Goal: Task Accomplishment & Management: Complete application form

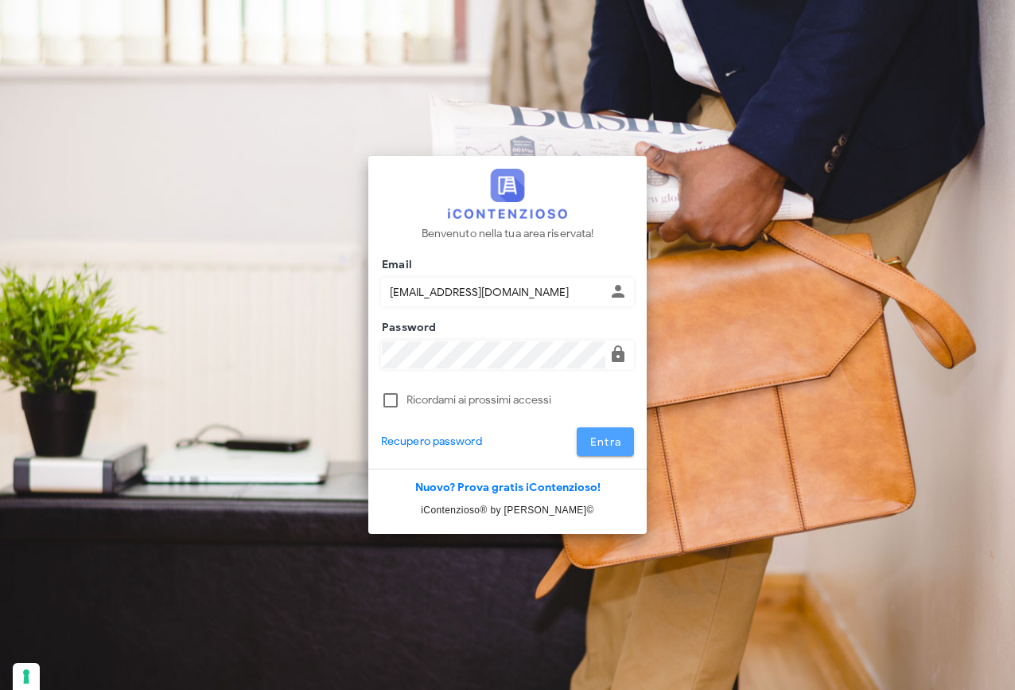
click at [619, 439] on span "Entra" at bounding box center [605, 442] width 33 height 14
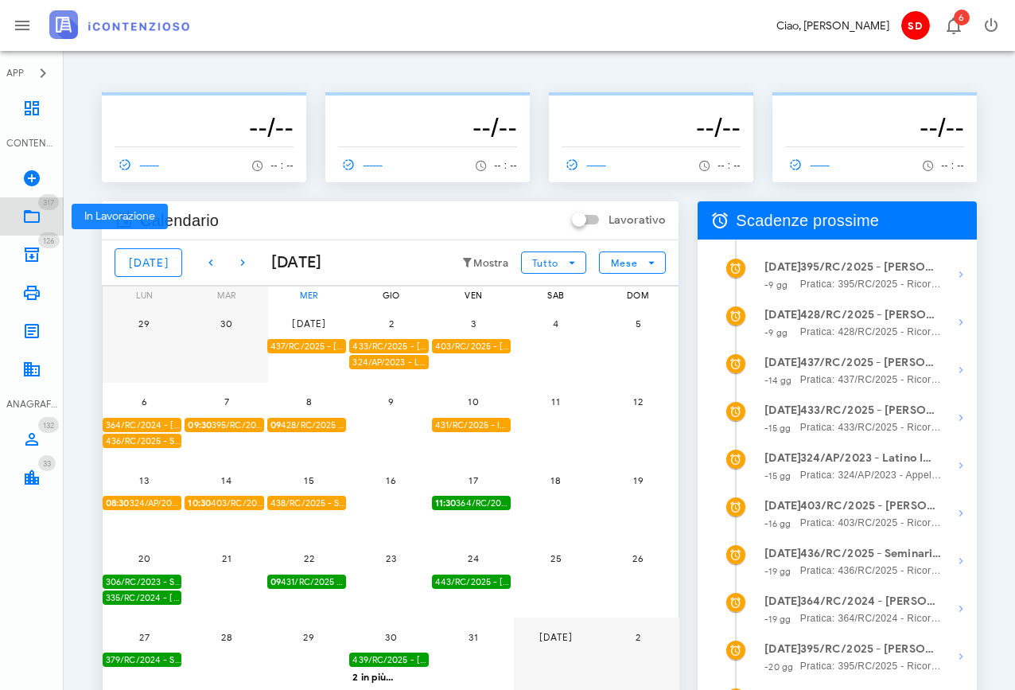
click at [29, 219] on icon at bounding box center [31, 216] width 19 height 19
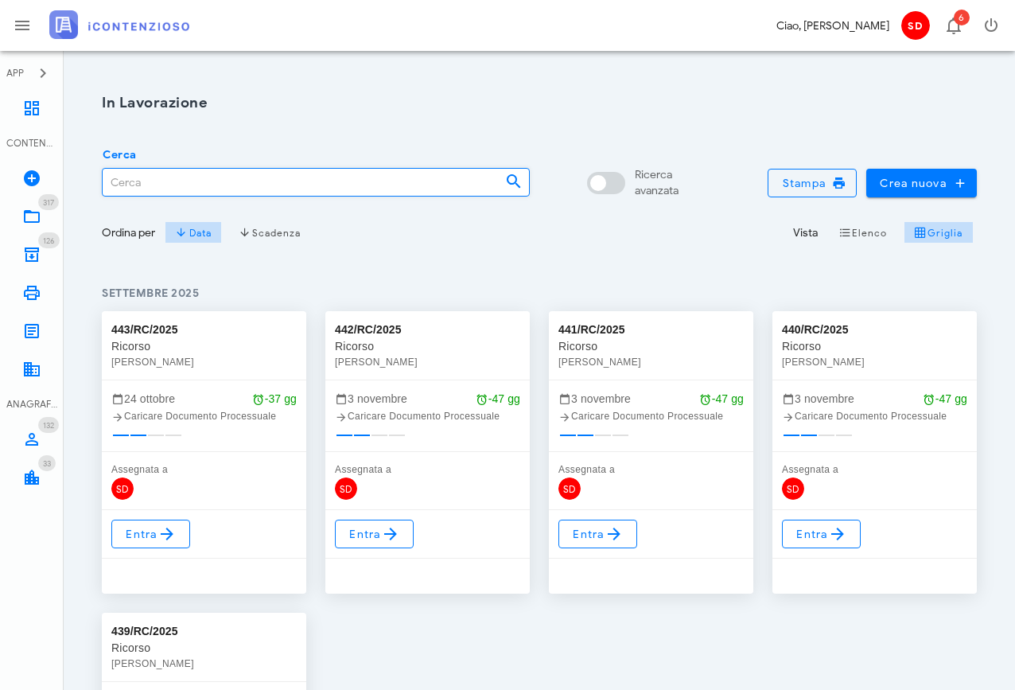
click at [149, 186] on input "Cerca" at bounding box center [298, 182] width 390 height 27
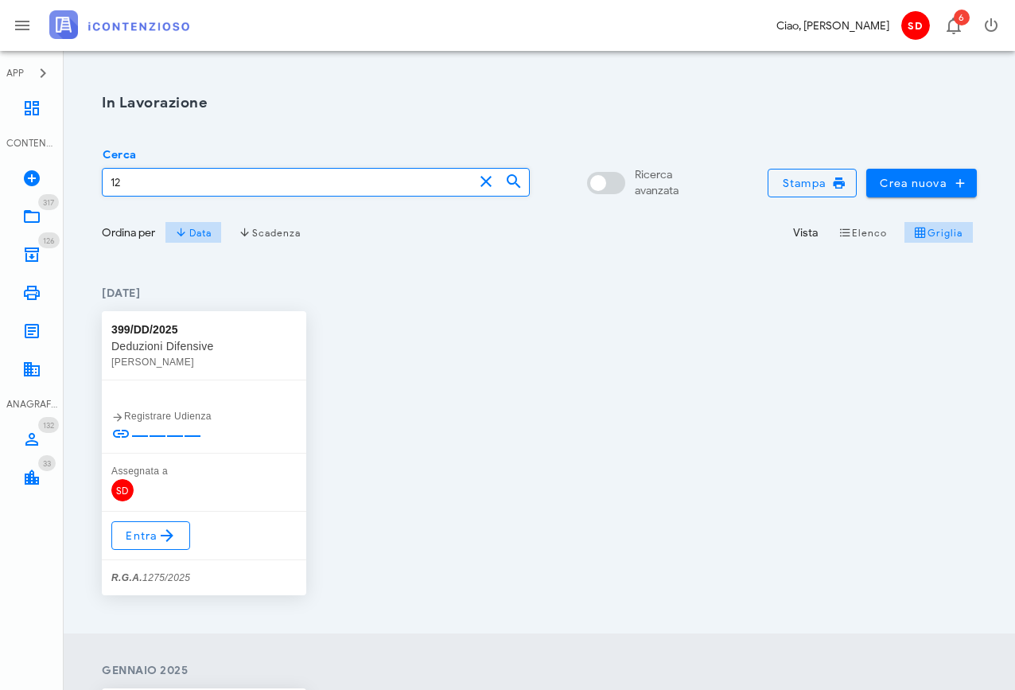
type input "1"
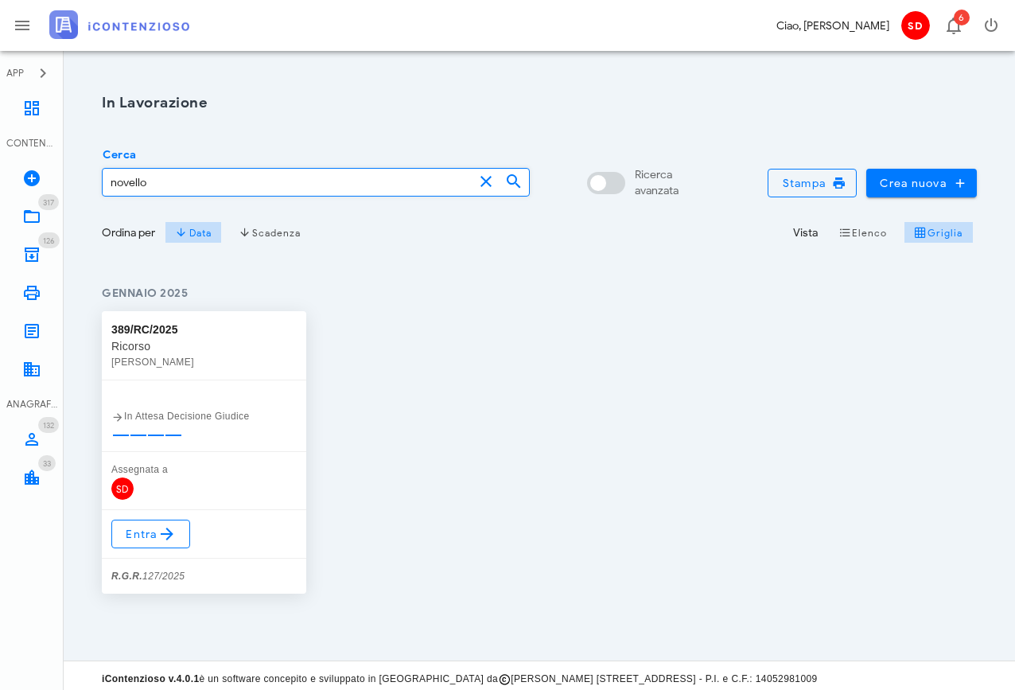
type input "novello"
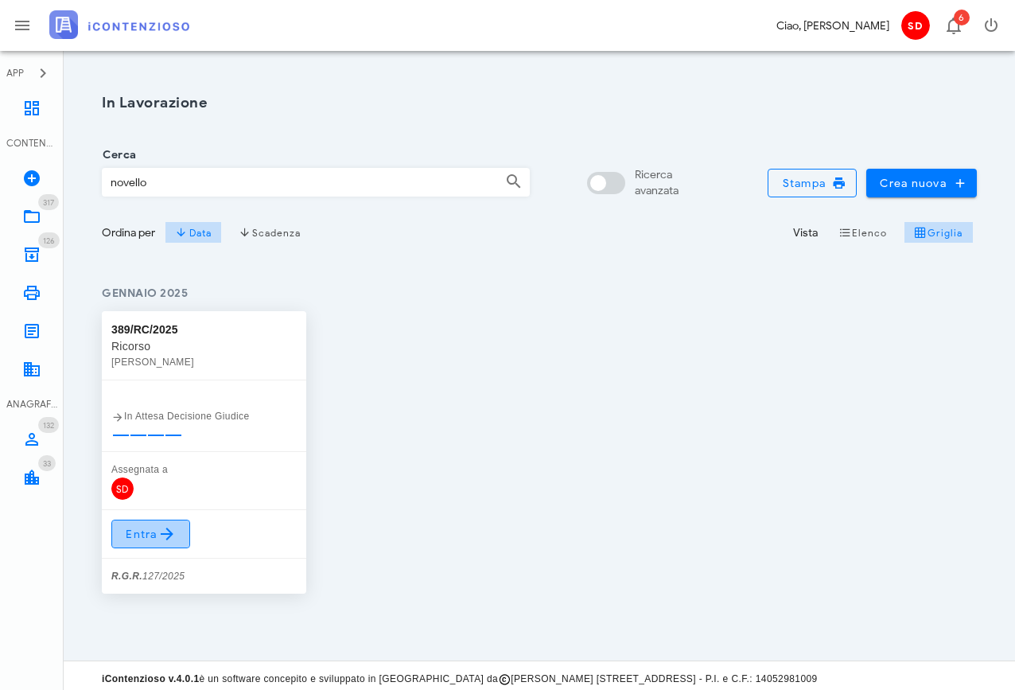
click at [143, 527] on span "Entra" at bounding box center [151, 533] width 52 height 19
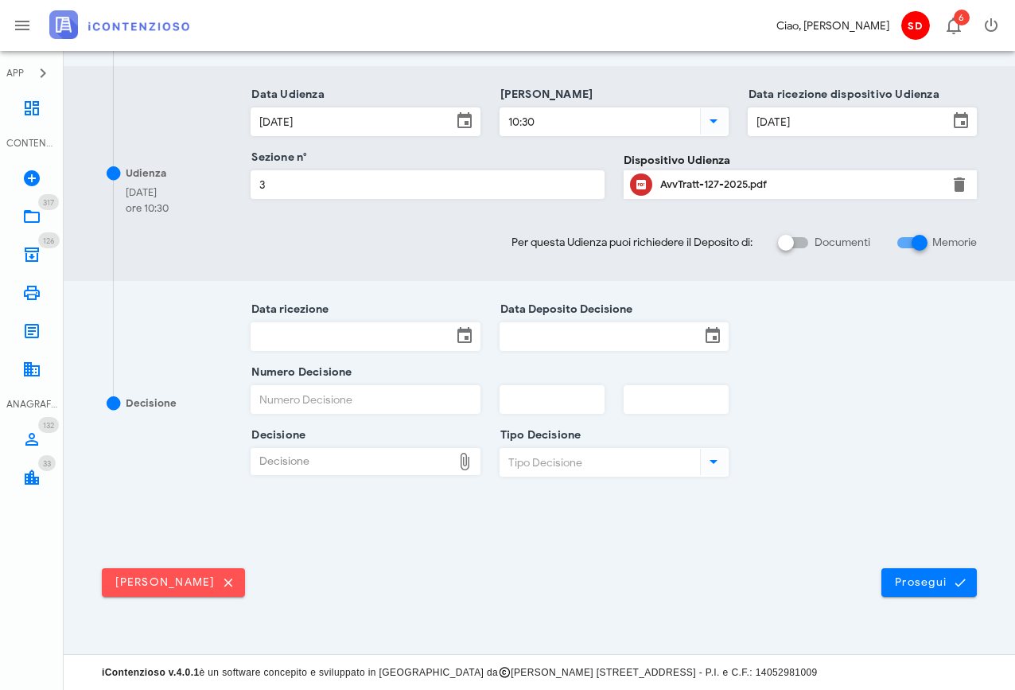
scroll to position [450, 0]
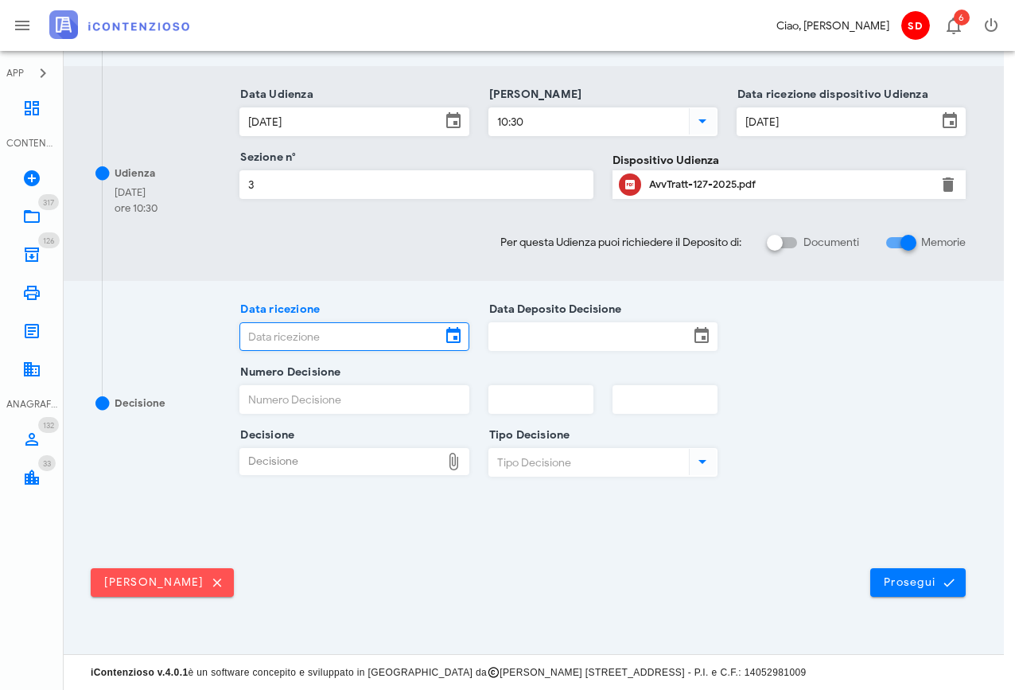
click at [362, 336] on input "Data ricezione" at bounding box center [340, 336] width 200 height 27
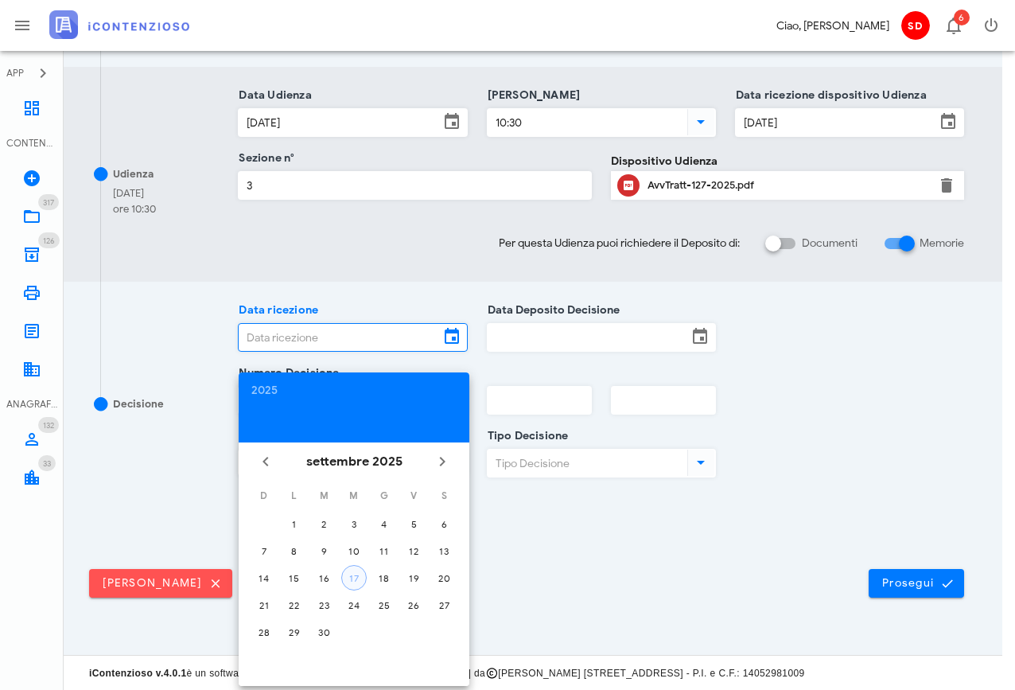
click at [355, 578] on div "17" at bounding box center [354, 578] width 24 height 12
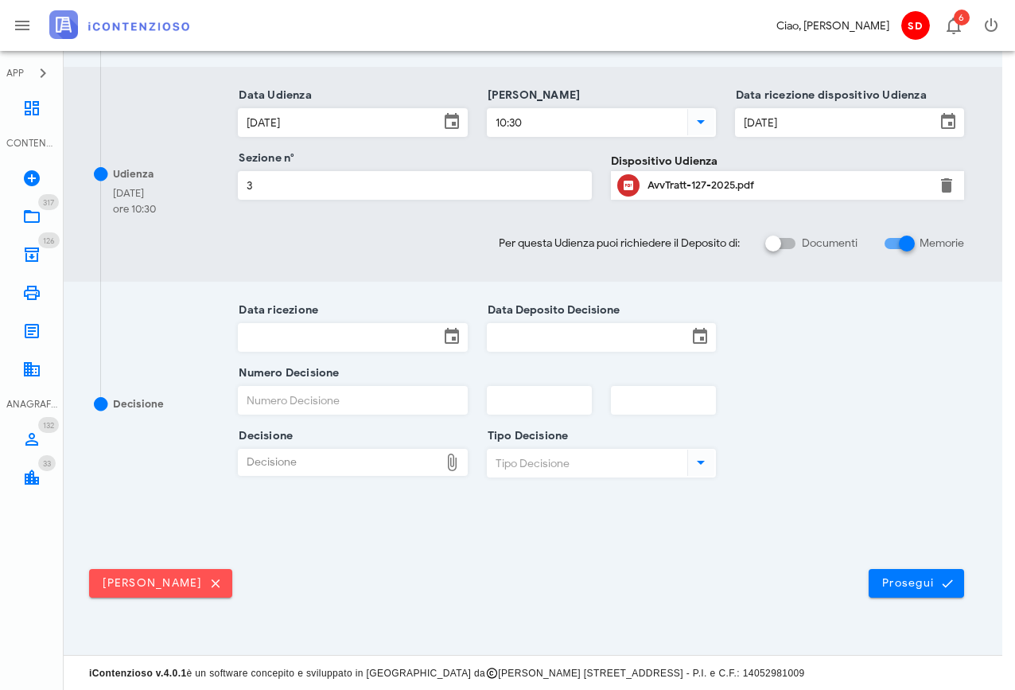
type input "[DATE]"
click at [545, 330] on input "Data Deposito Decisione" at bounding box center [588, 337] width 200 height 27
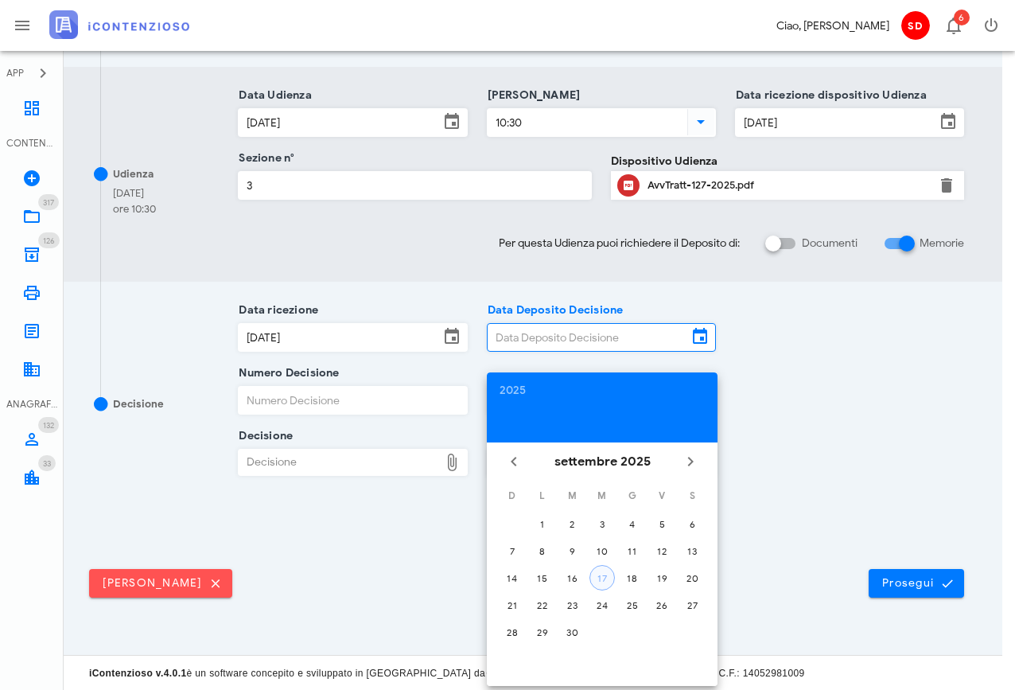
click at [608, 577] on div "17" at bounding box center [602, 578] width 24 height 12
type input "17/09/2025"
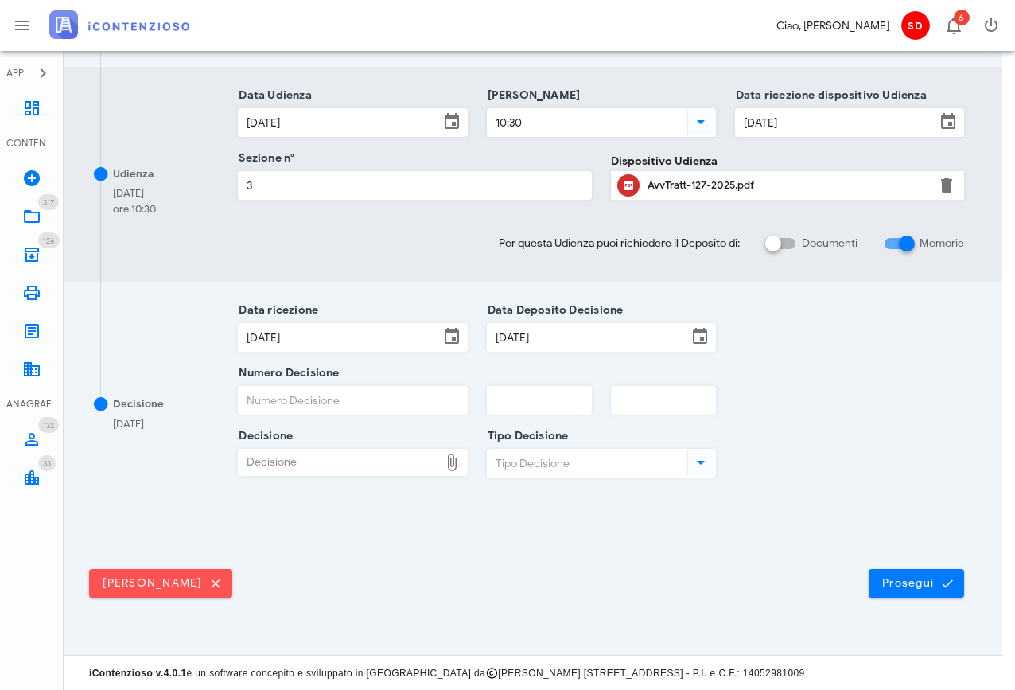
click at [329, 401] on input "Numero Decisione" at bounding box center [353, 400] width 228 height 27
type input "1282"
click at [500, 394] on input "text" at bounding box center [539, 400] width 103 height 27
type input "2025"
click at [653, 403] on input "text" at bounding box center [663, 400] width 103 height 27
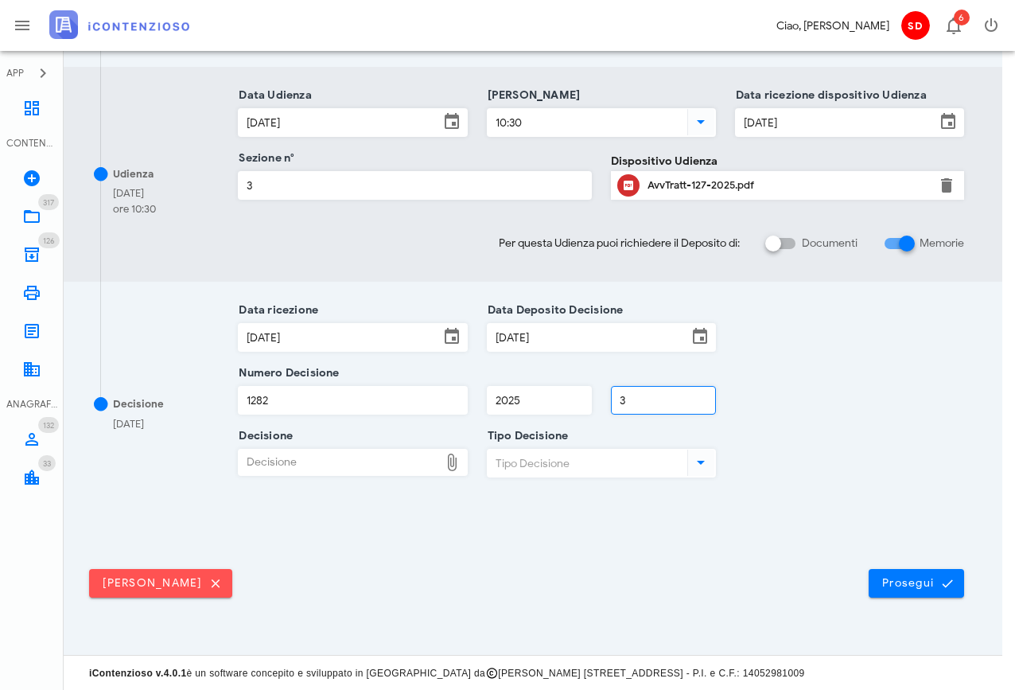
type input "3"
click at [292, 462] on div "Decisione" at bounding box center [339, 461] width 200 height 25
type input "C:\fakepath\ComDisp___127_2025.pdf"
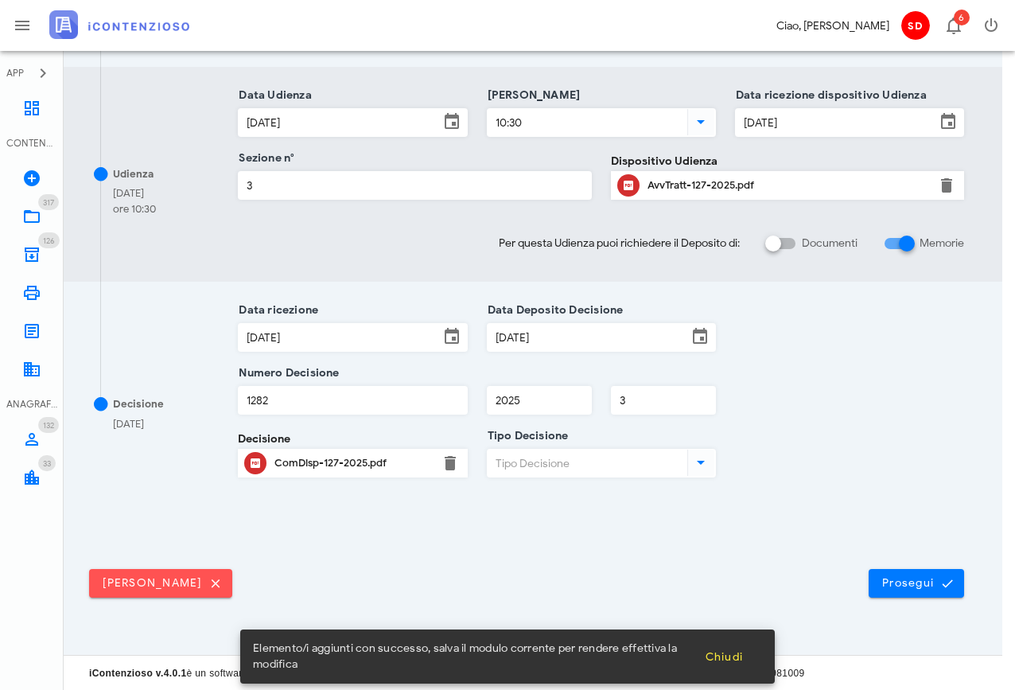
click at [579, 468] on input "Tipo Decisione" at bounding box center [586, 462] width 196 height 27
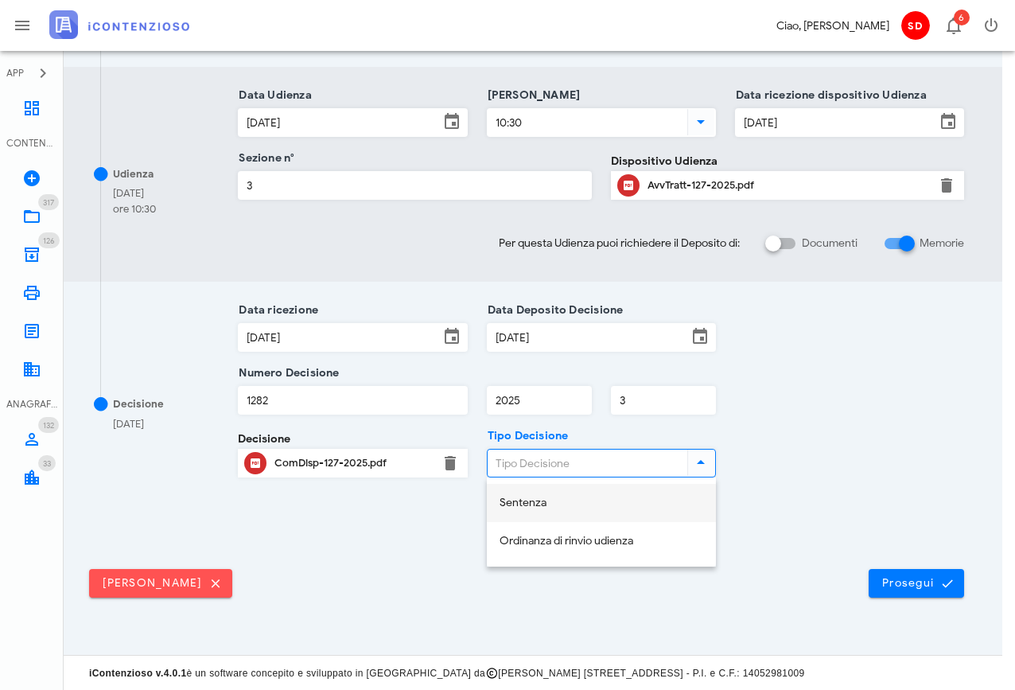
click at [543, 503] on div "Sentenza" at bounding box center [602, 503] width 204 height 14
type input "Sentenza"
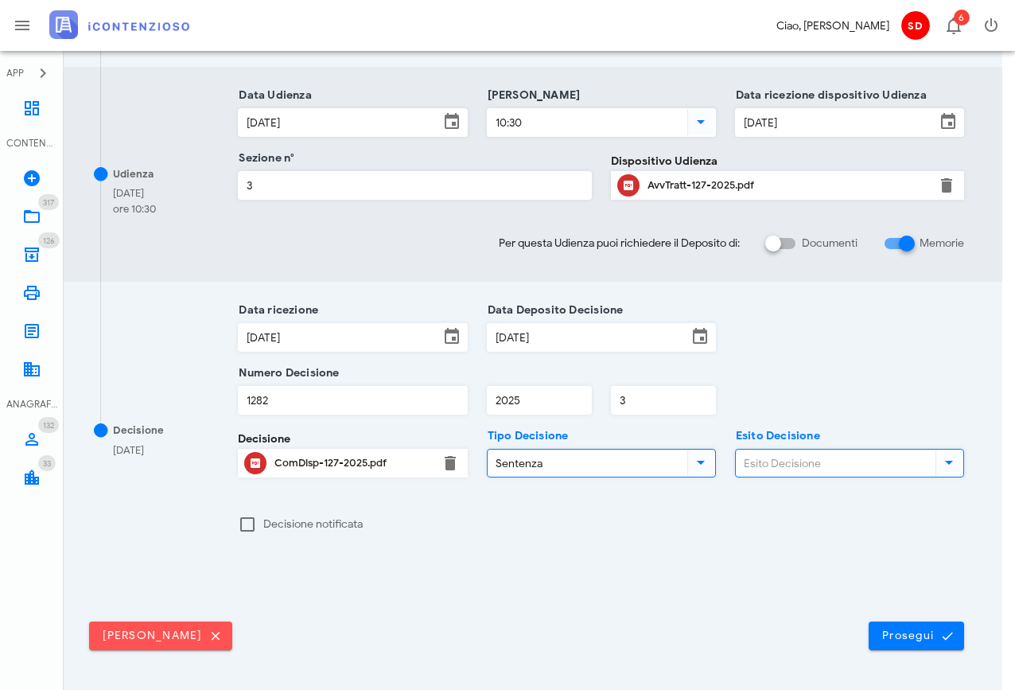
click at [788, 461] on input "Esito Decisione" at bounding box center [834, 462] width 196 height 27
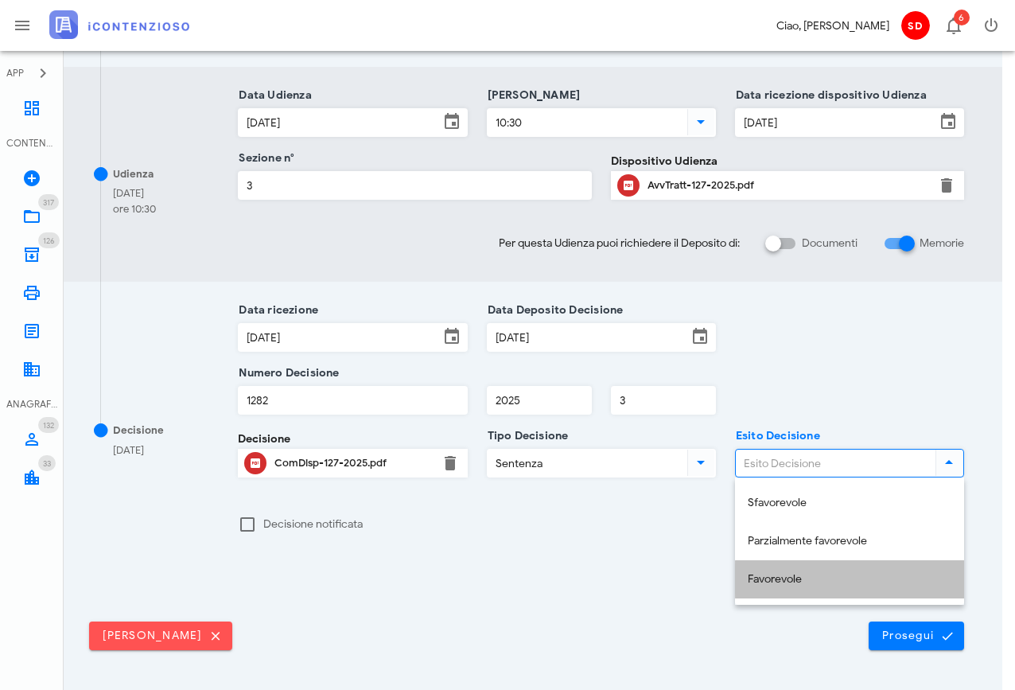
click at [780, 578] on div "Favorevole" at bounding box center [850, 580] width 204 height 14
type input "Favorevole"
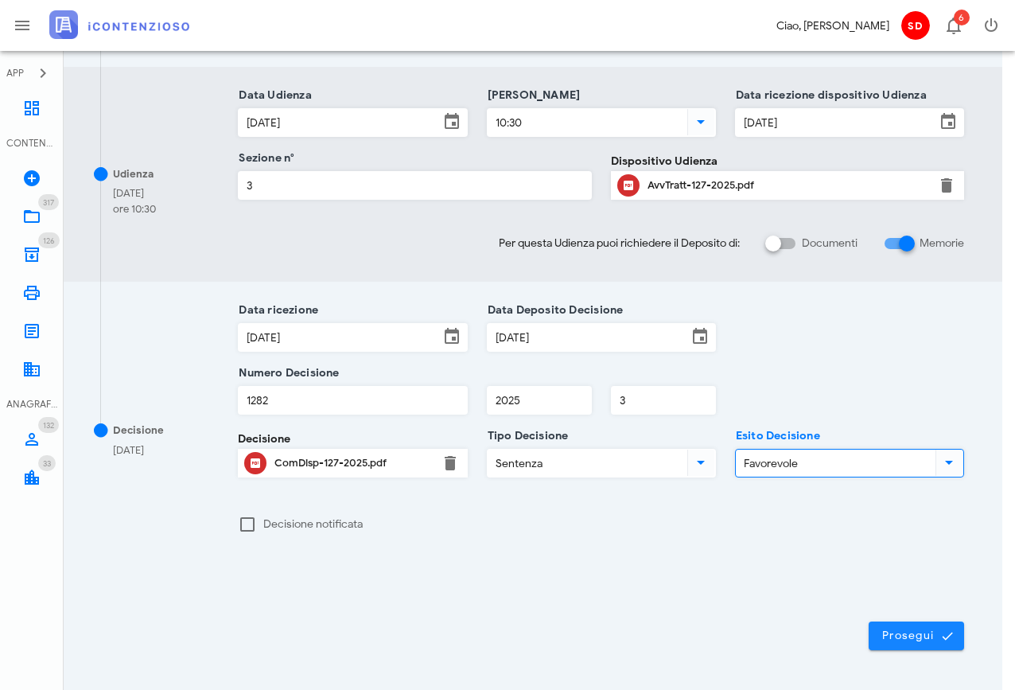
click at [936, 641] on span "Prosegui" at bounding box center [916, 635] width 70 height 14
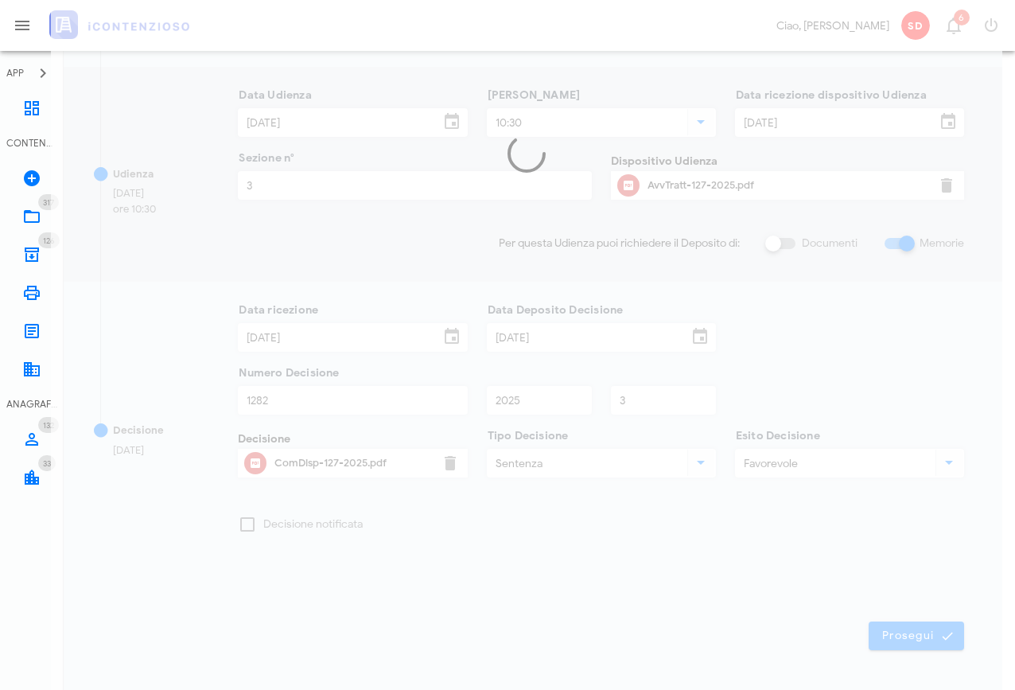
scroll to position [0, 13]
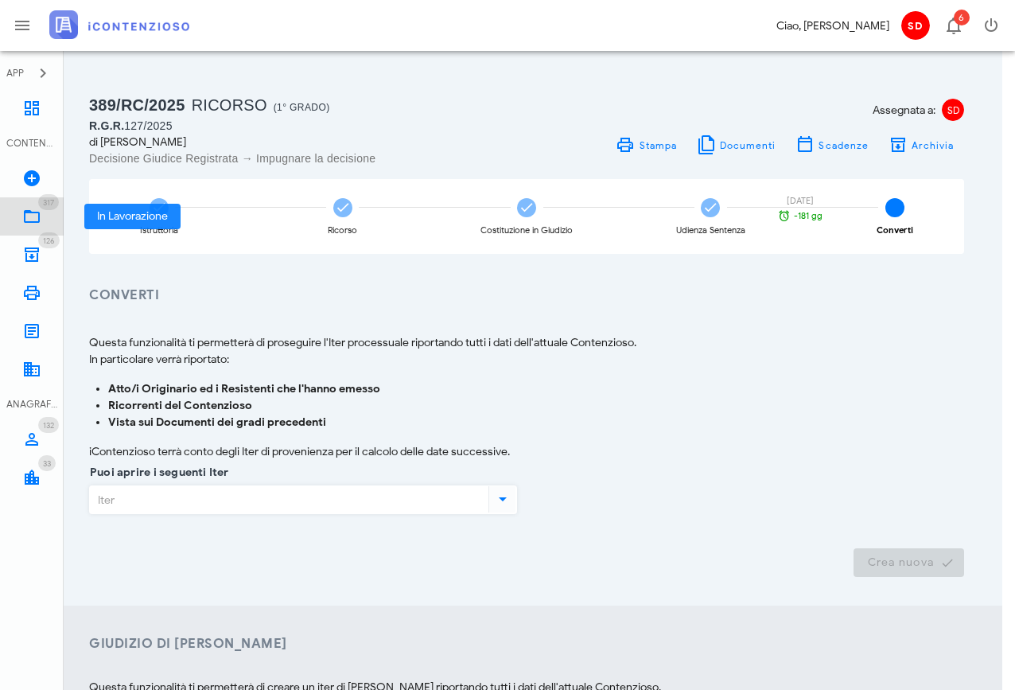
click at [33, 216] on icon at bounding box center [31, 216] width 19 height 19
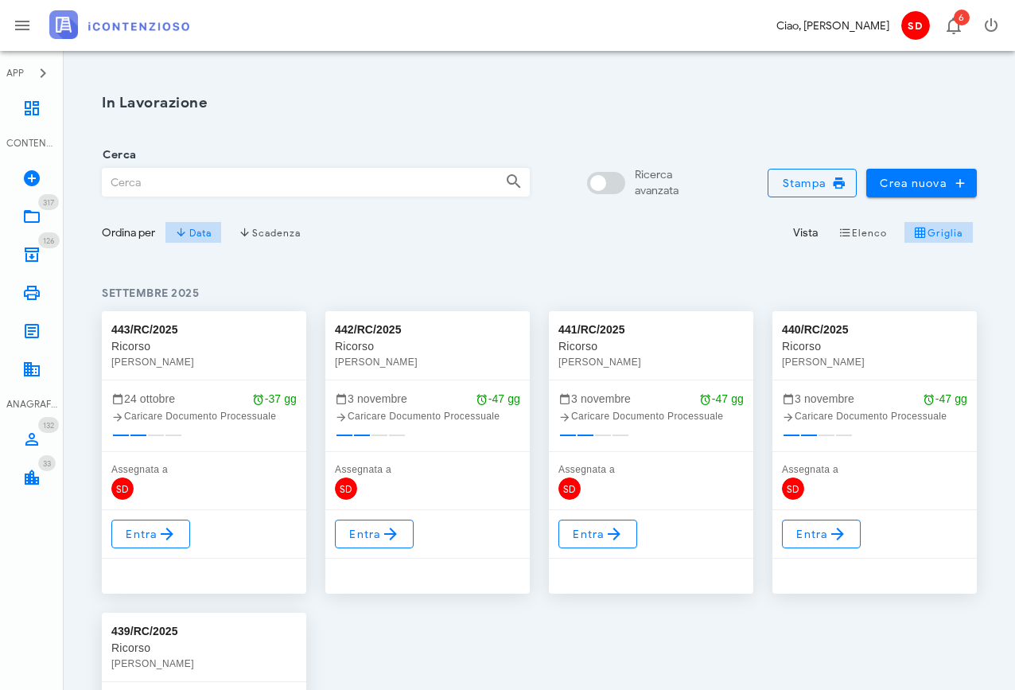
click at [170, 178] on input "Cerca" at bounding box center [298, 182] width 390 height 27
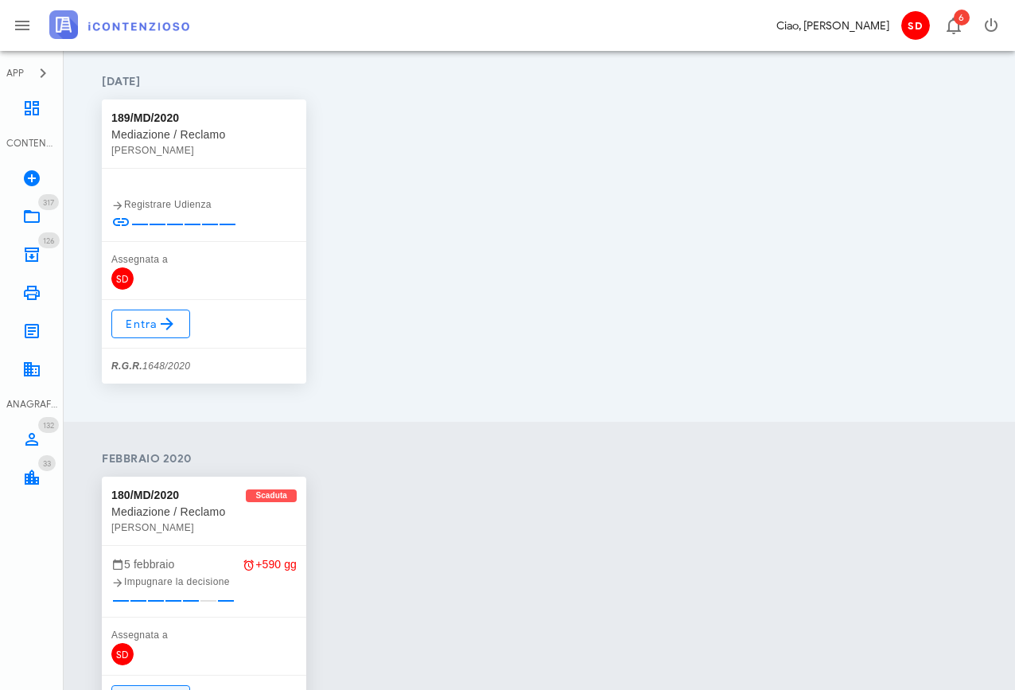
scroll to position [2464, 0]
type input "luigi"
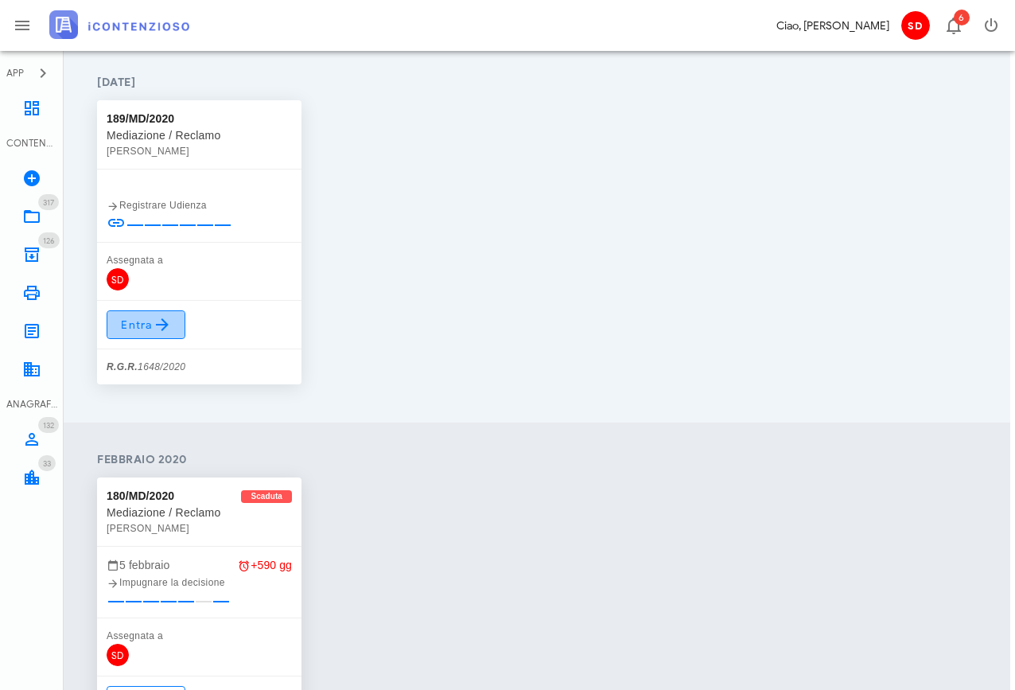
scroll to position [2467, 5]
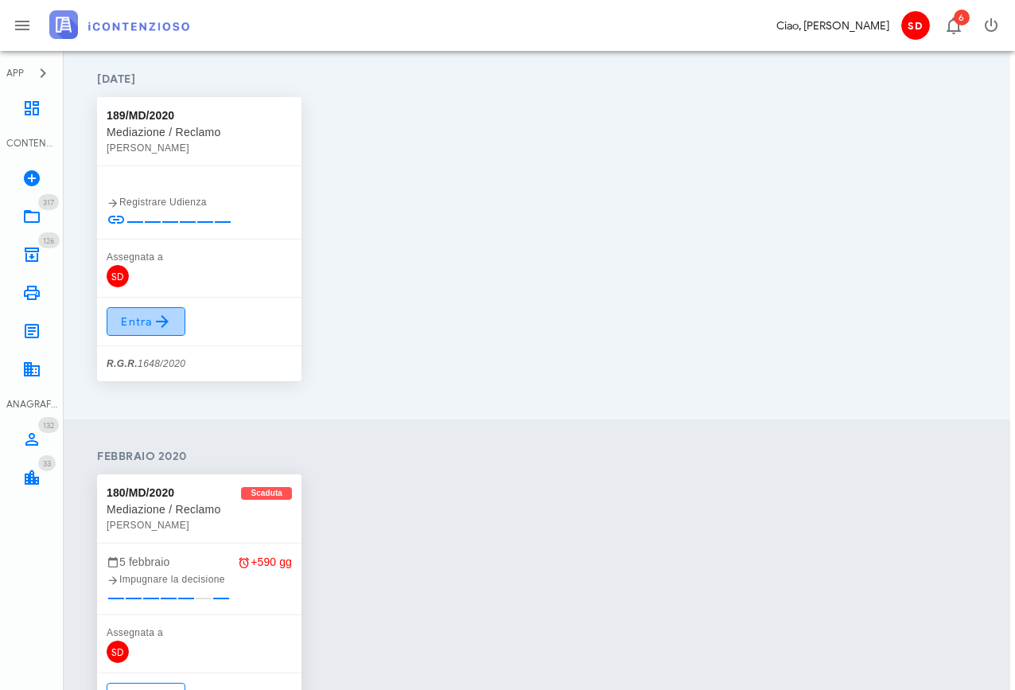
click at [132, 325] on span "Entra" at bounding box center [146, 321] width 52 height 19
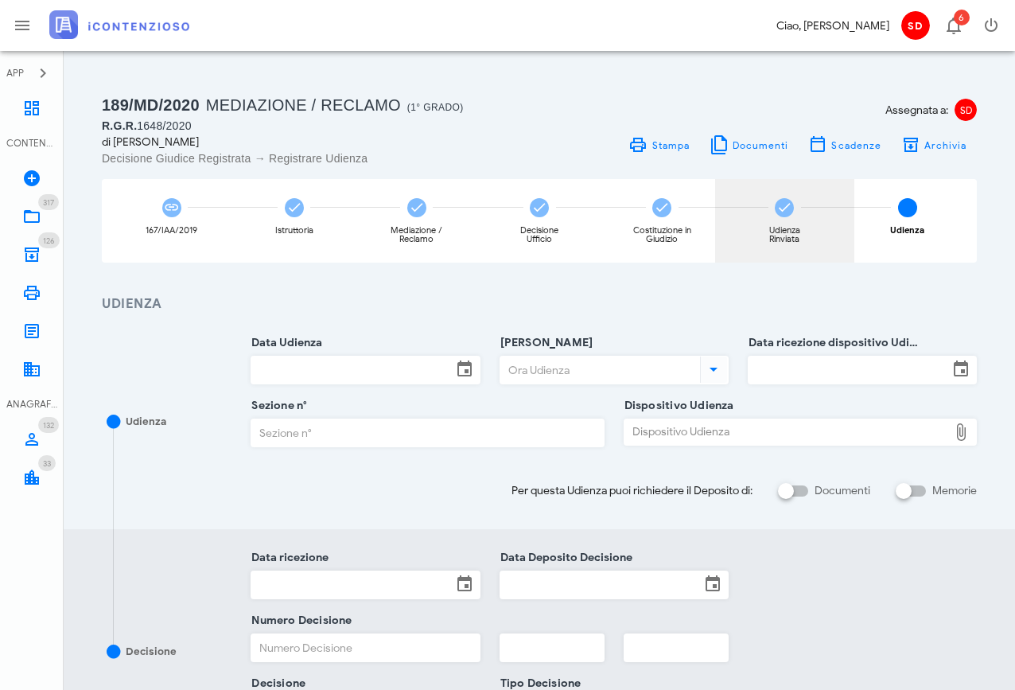
click at [780, 207] on icon at bounding box center [784, 208] width 16 height 16
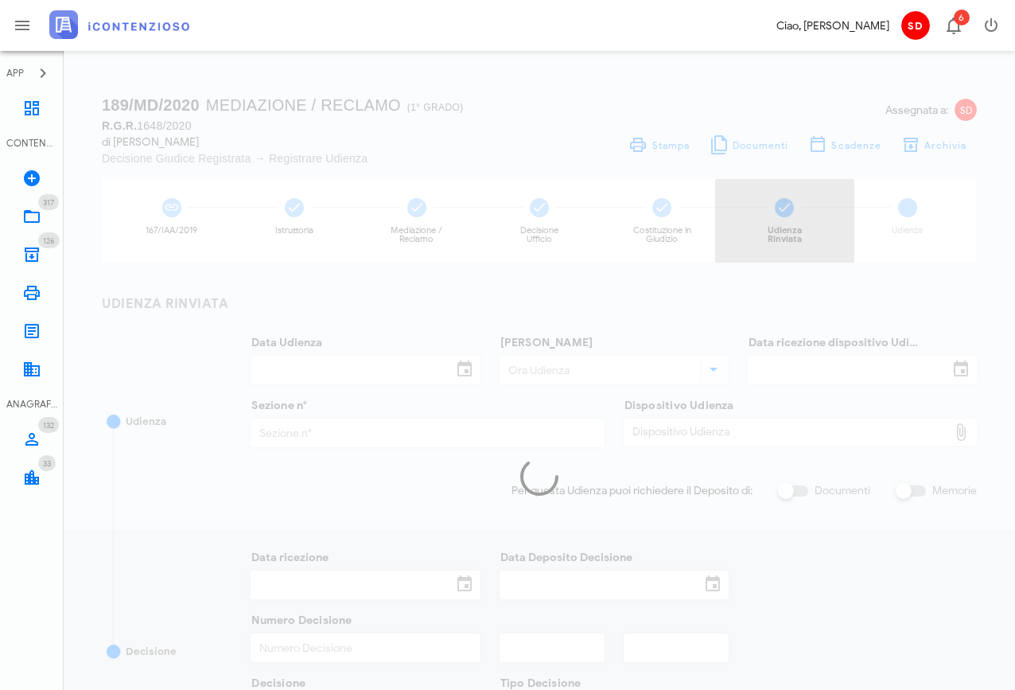
type input "11/04/2022"
type input "09:30"
type input "14/12/2021"
type input "1"
checkbox input "true"
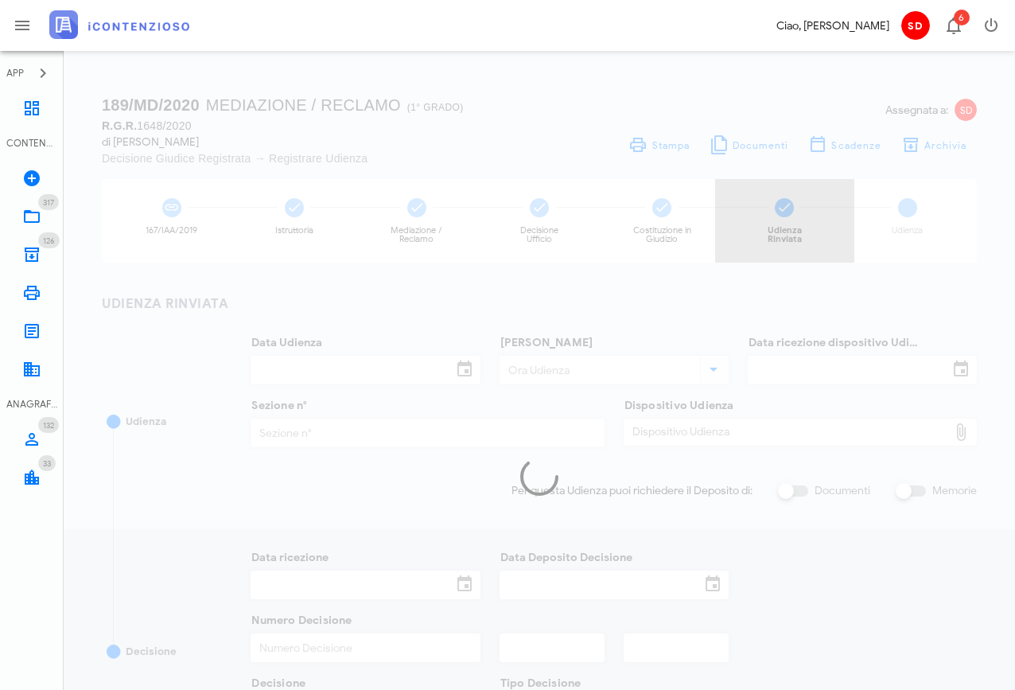
type input "12/04/2022"
type input "324"
type input "2022"
type input "1"
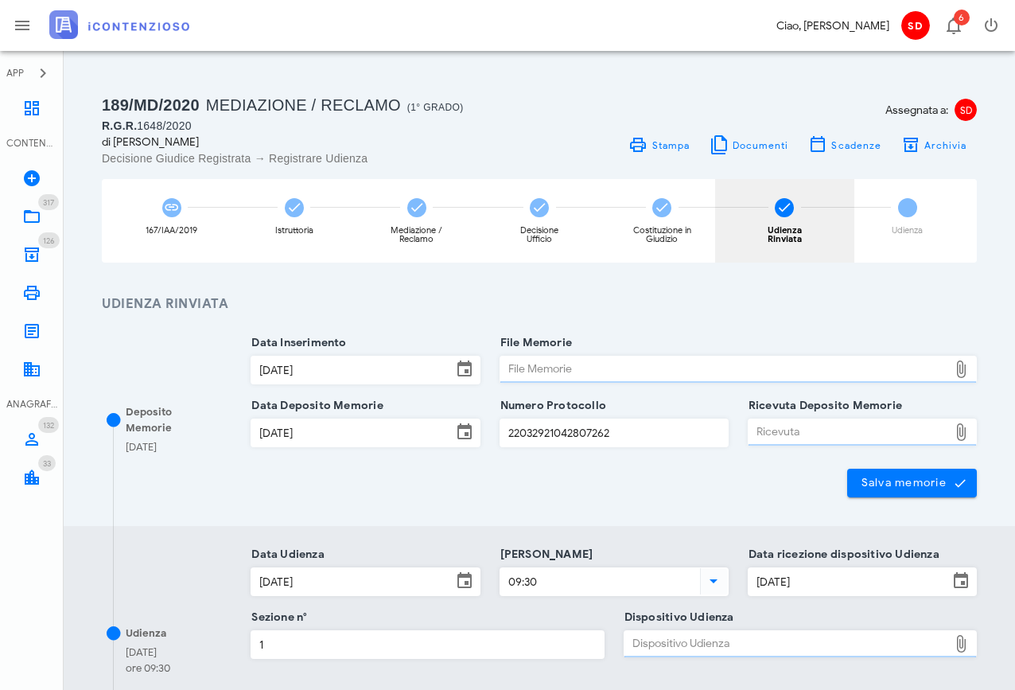
type input "Udienza Rinviata"
type input "Ordinanza di rinvio udienza"
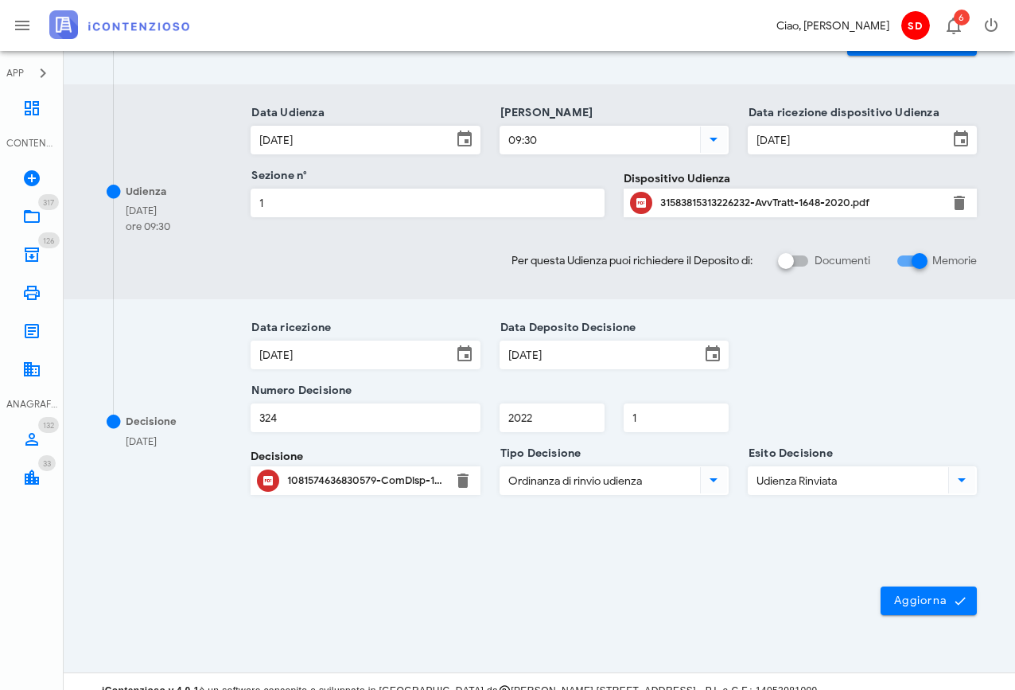
scroll to position [449, 0]
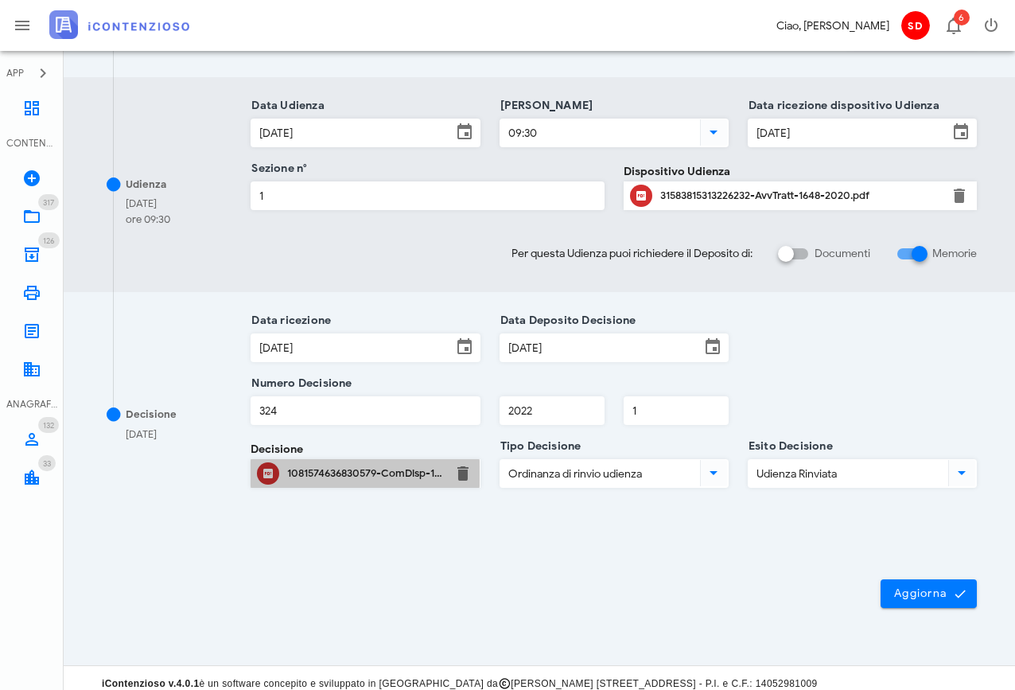
click at [342, 473] on div "1081574636830579-ComDisp-1648-2020-1.pdf" at bounding box center [365, 473] width 156 height 13
click at [365, 475] on div "1081574636830579-ComDisp-1648-2020-1.pdf" at bounding box center [365, 473] width 156 height 13
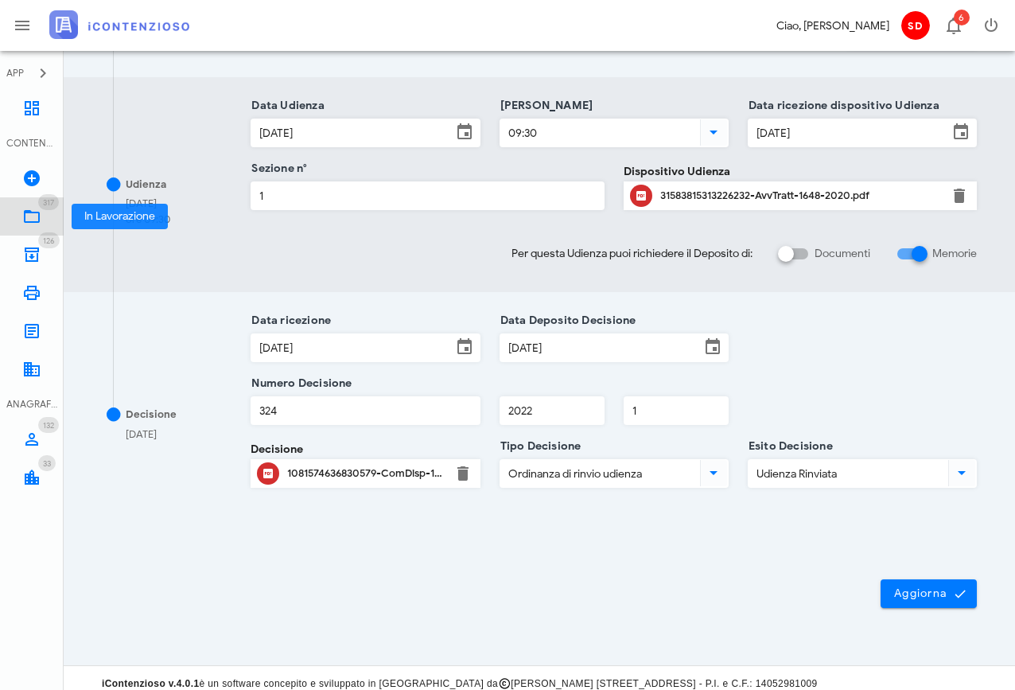
click at [33, 213] on icon at bounding box center [31, 216] width 19 height 19
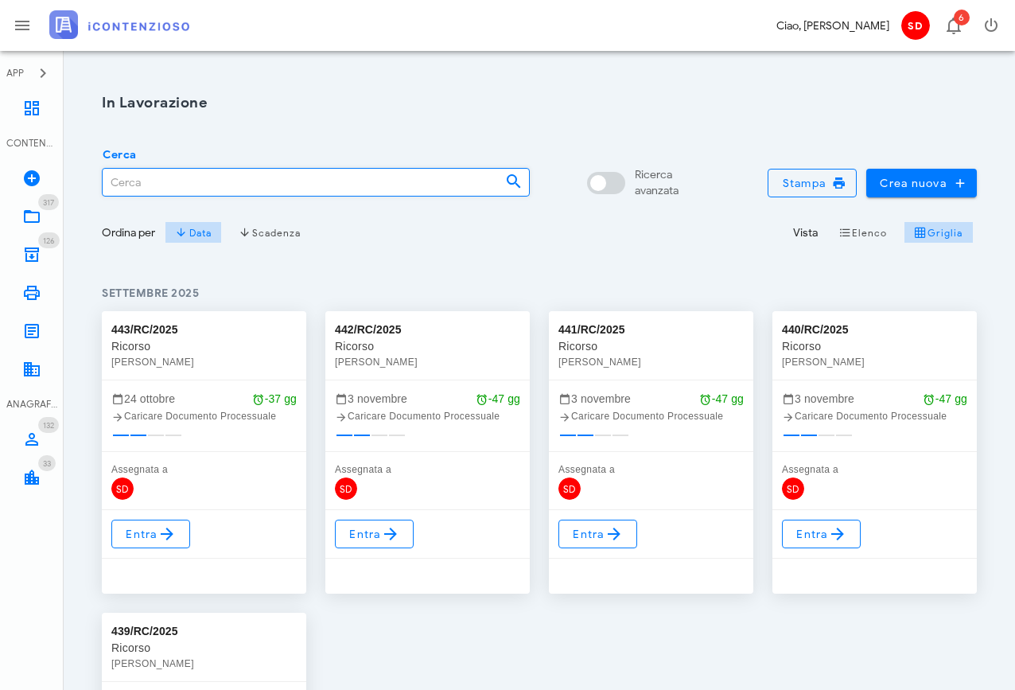
click at [165, 180] on input "Cerca" at bounding box center [298, 182] width 390 height 27
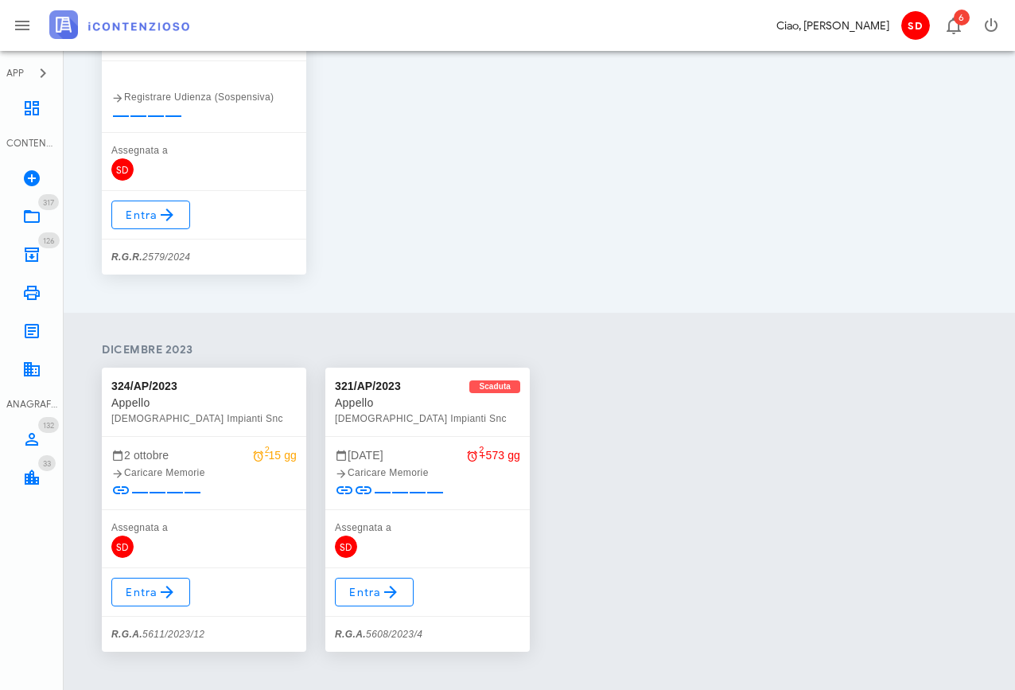
scroll to position [322, 0]
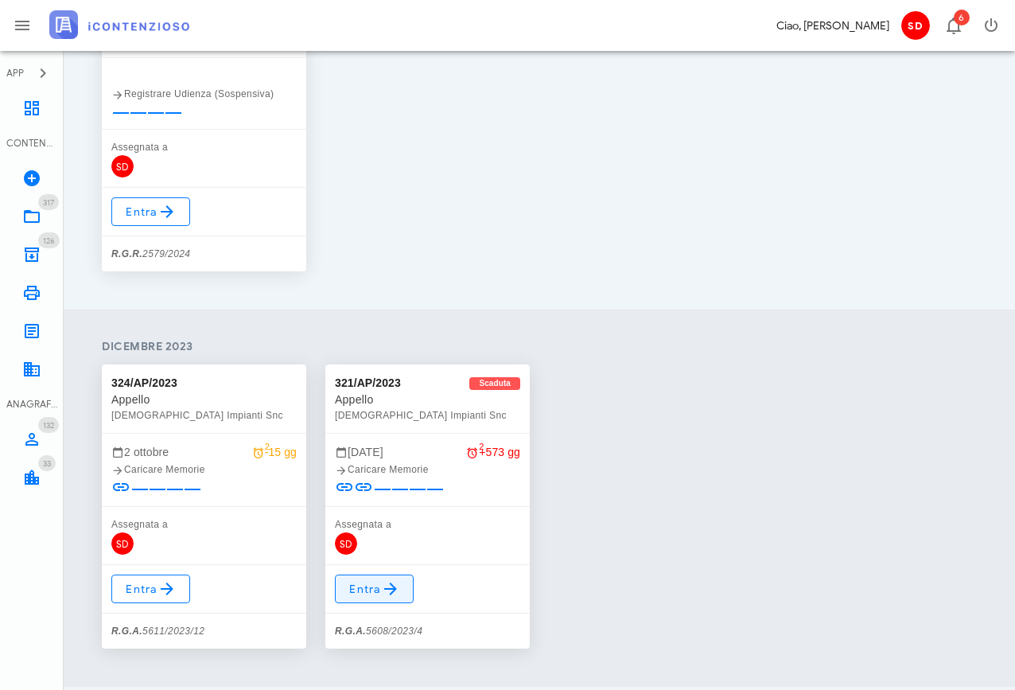
type input "latino impiant"
click at [381, 589] on icon at bounding box center [390, 588] width 19 height 19
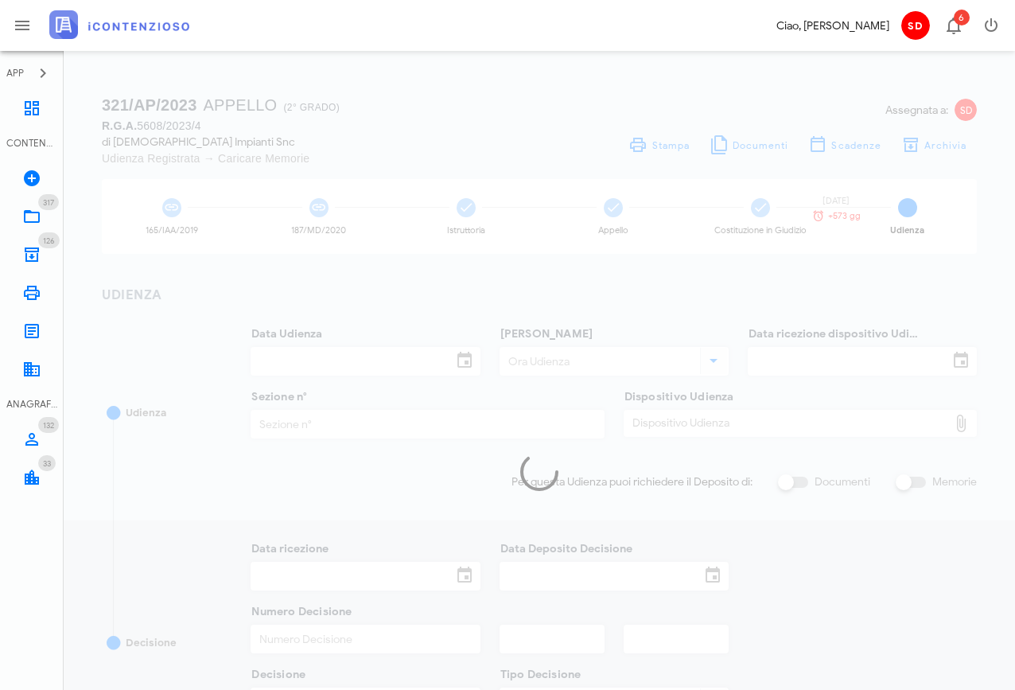
type input "04/03/2024"
type input "11:00"
type input "31/01/2024"
type input "4"
checkbox input "true"
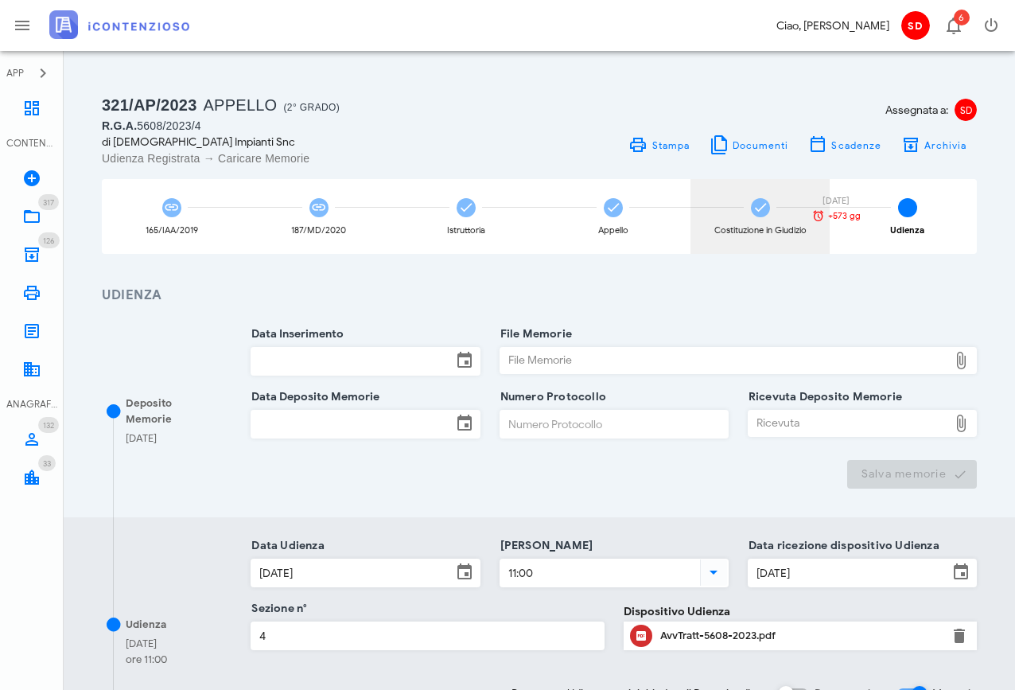
click at [760, 204] on icon at bounding box center [761, 208] width 16 height 16
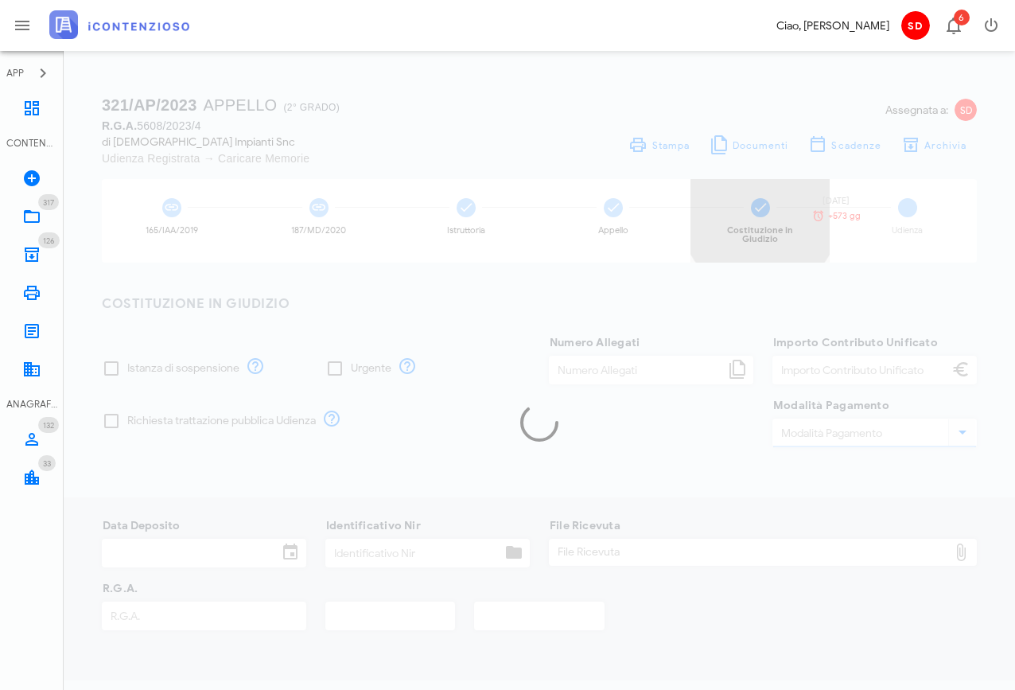
type input "7"
type input "120,00"
type input "PagoPa"
type input "25/12/2023"
type input "959136"
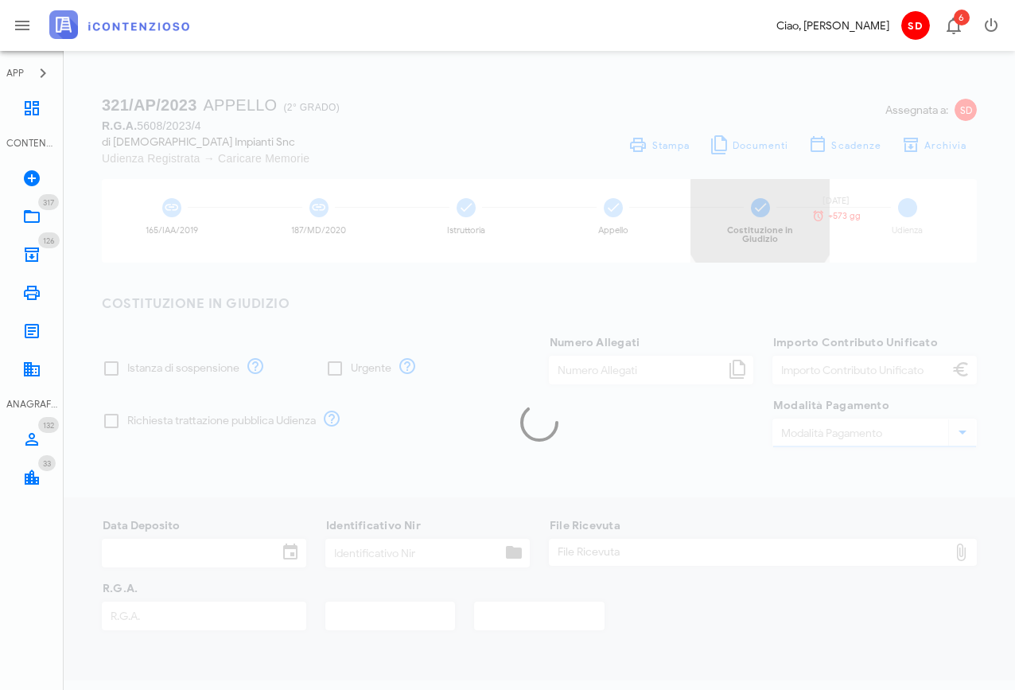
type input "5608"
type input "2023"
type input "4"
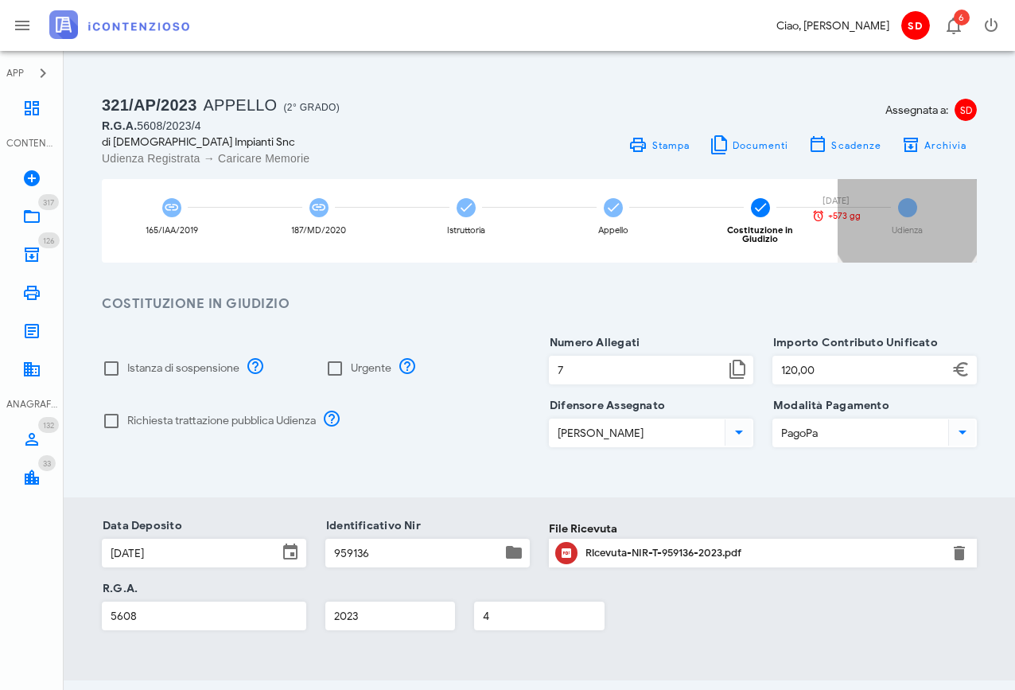
click at [904, 208] on span "6" at bounding box center [907, 207] width 19 height 19
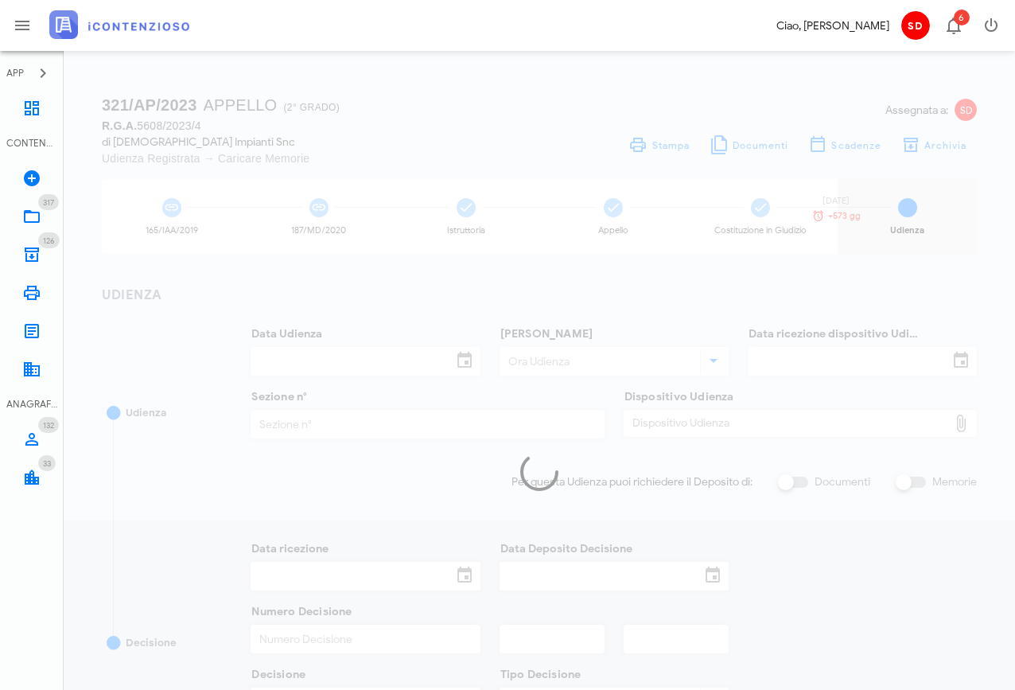
type input "04/03/2024"
type input "11:00"
type input "31/01/2024"
type input "4"
checkbox input "true"
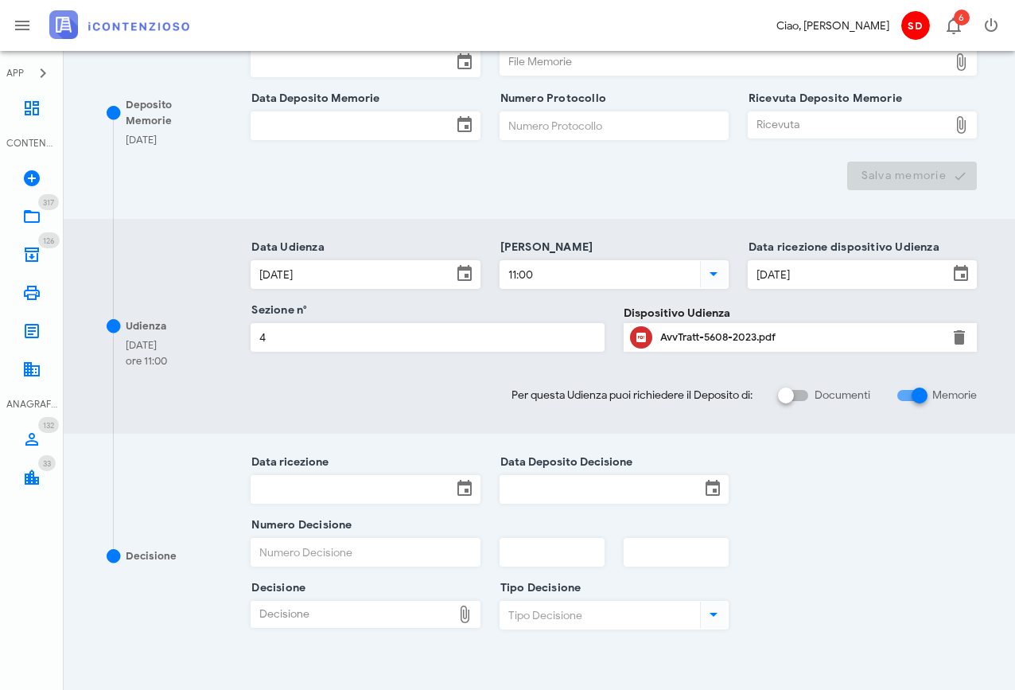
scroll to position [299, 0]
click at [711, 336] on div "AvvTratt-5608-2023.pdf" at bounding box center [800, 336] width 280 height 13
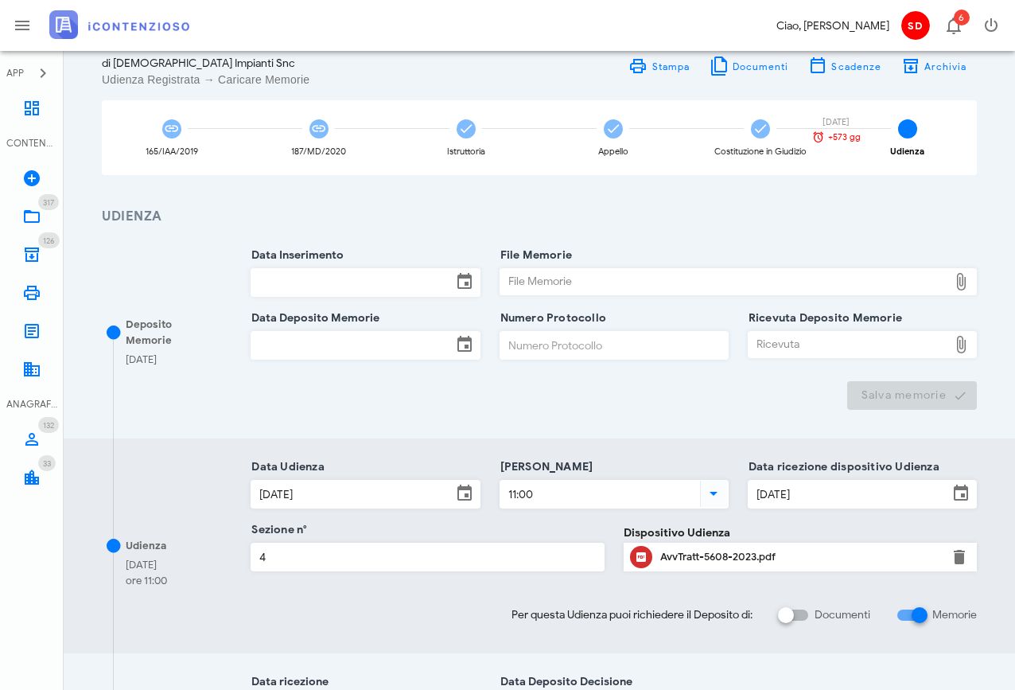
scroll to position [78, 0]
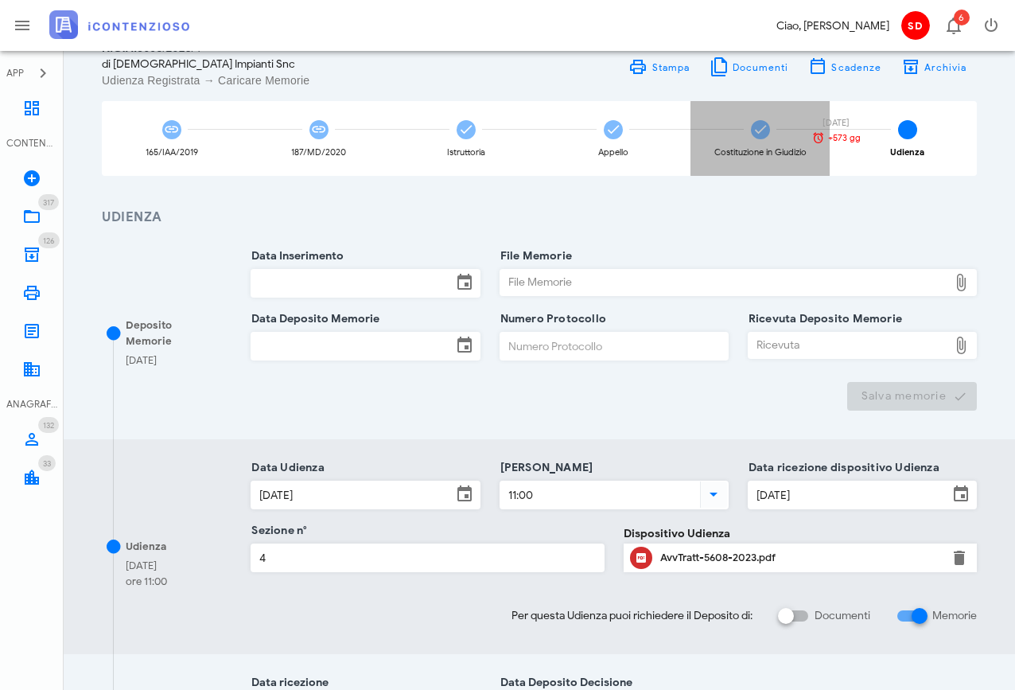
click at [761, 134] on icon at bounding box center [761, 130] width 16 height 16
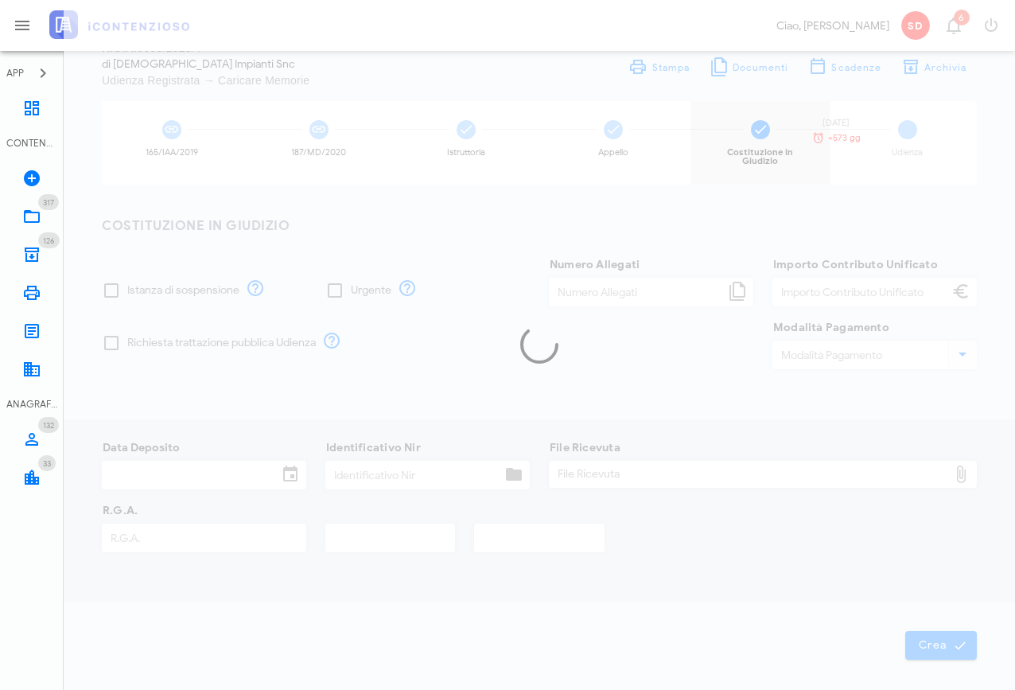
type input "7"
type input "120,00"
type input "PagoPa"
type input "25/12/2023"
type input "959136"
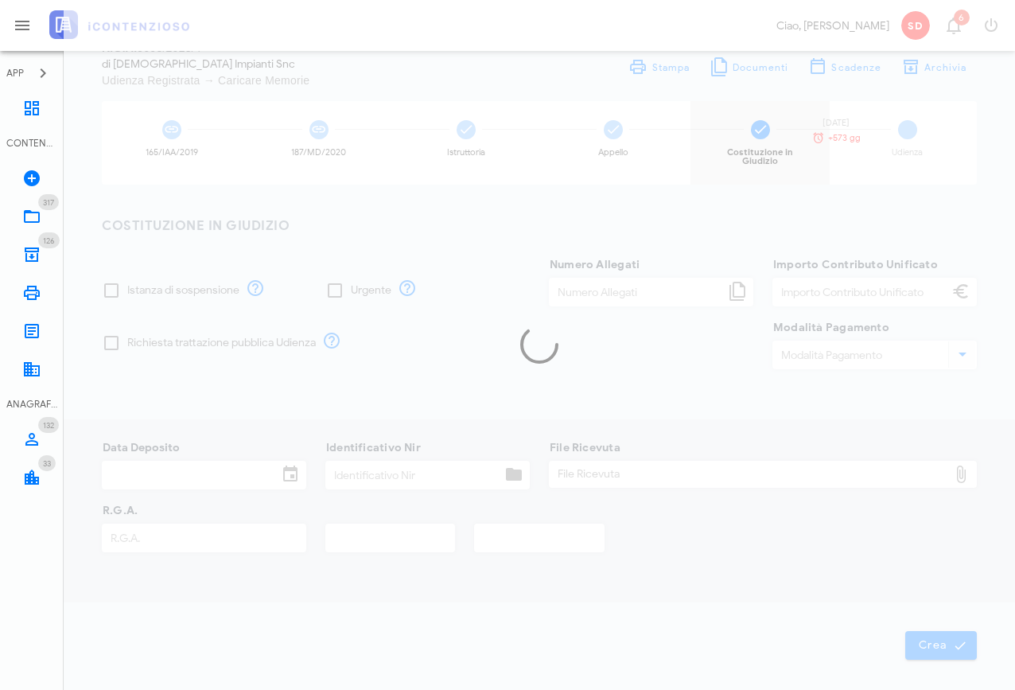
type input "5608"
type input "2023"
type input "4"
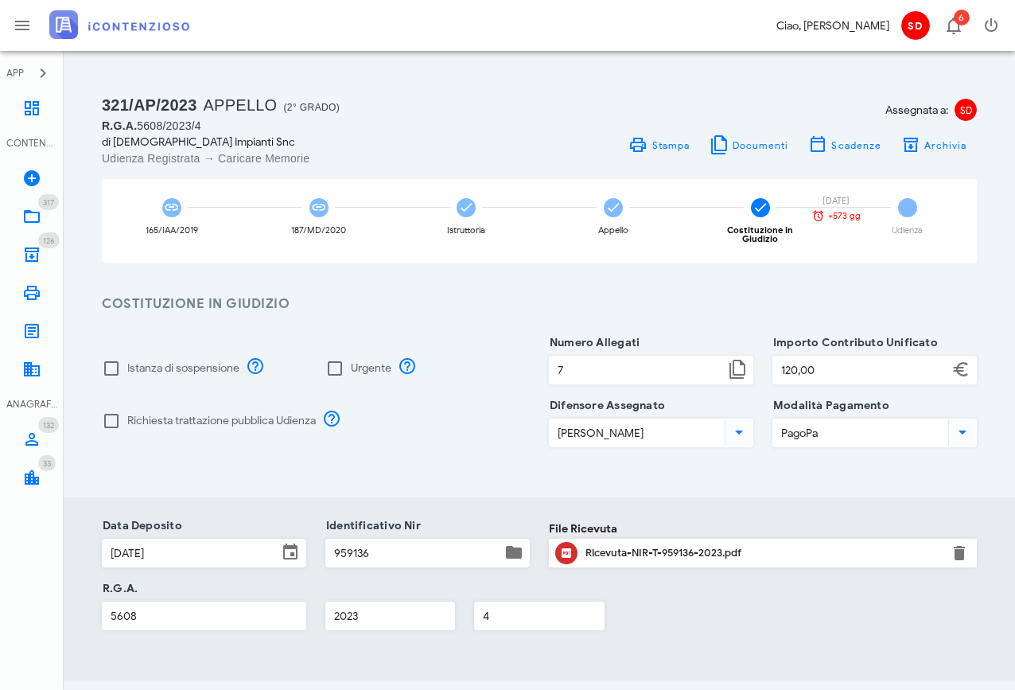
scroll to position [0, 0]
click at [32, 212] on icon at bounding box center [31, 216] width 19 height 19
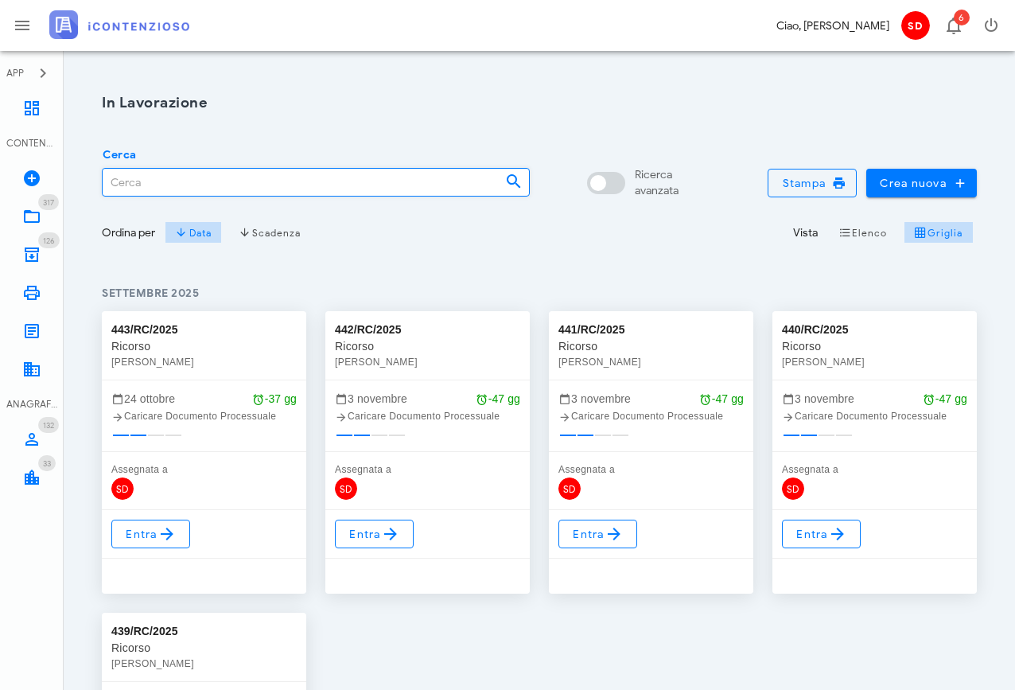
click at [146, 180] on input "Cerca" at bounding box center [298, 182] width 390 height 27
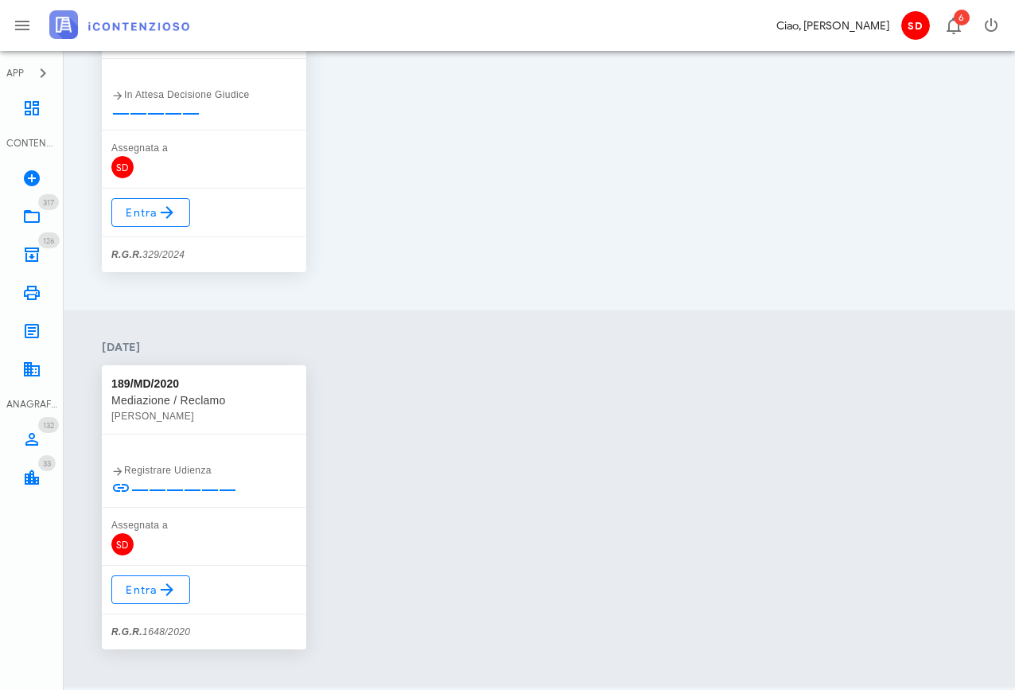
scroll to position [323, 0]
type input "837"
click at [135, 587] on span "Entra" at bounding box center [151, 587] width 52 height 19
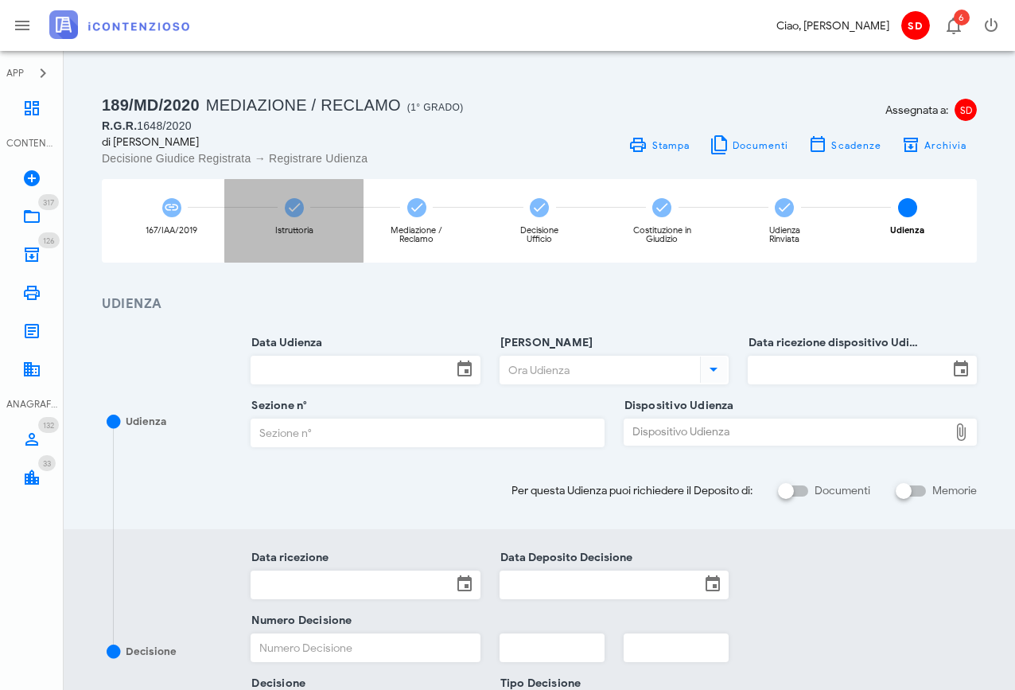
click at [304, 209] on div "Istruttoria" at bounding box center [293, 221] width 139 height 84
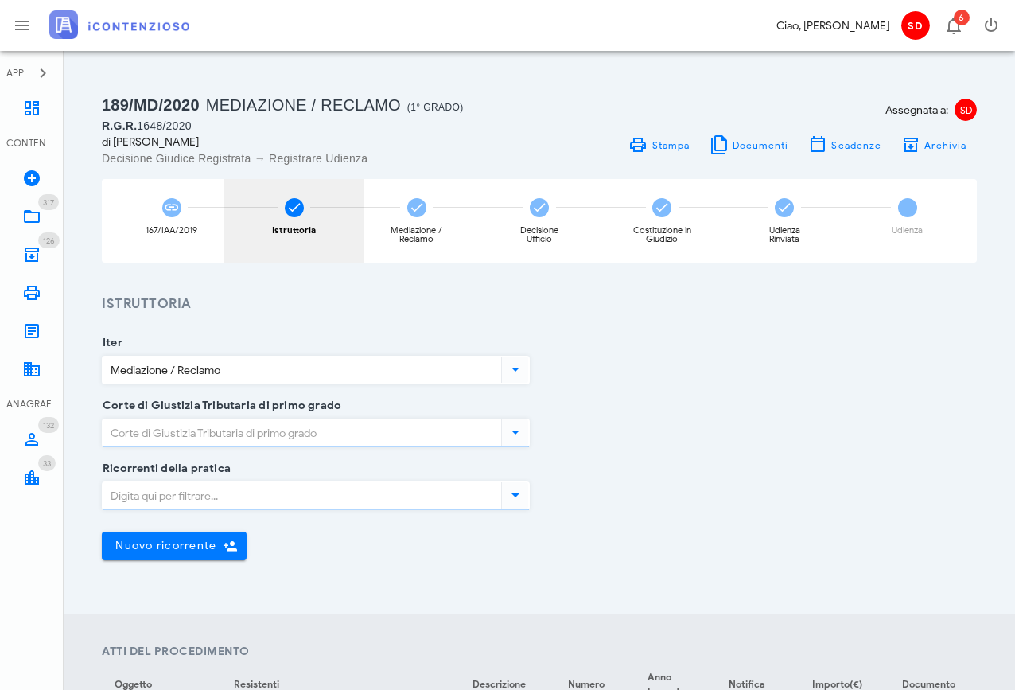
type input "[GEOGRAPHIC_DATA]"
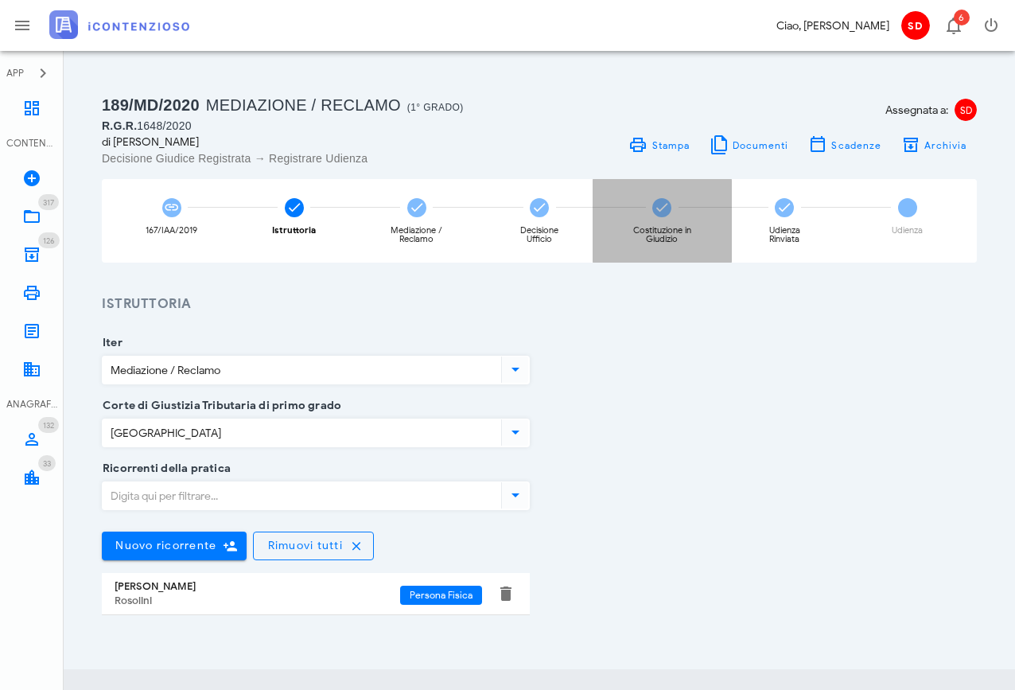
click at [666, 209] on icon at bounding box center [662, 208] width 16 height 16
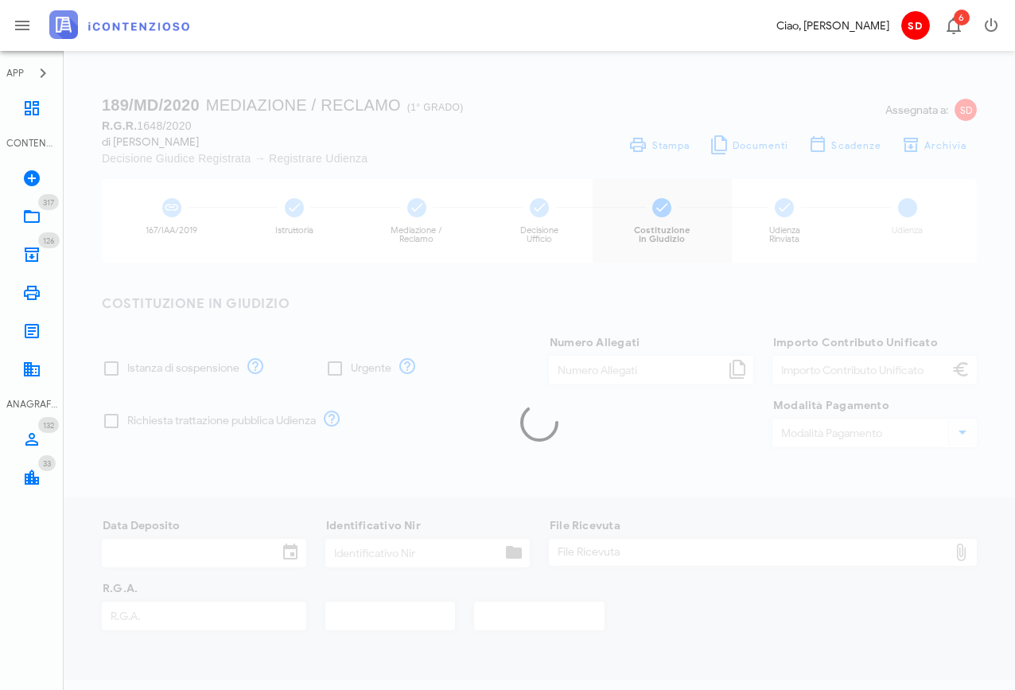
type input "3"
type input "120,00"
type input "F23"
type input "[DATE]"
type input "20110619555397257"
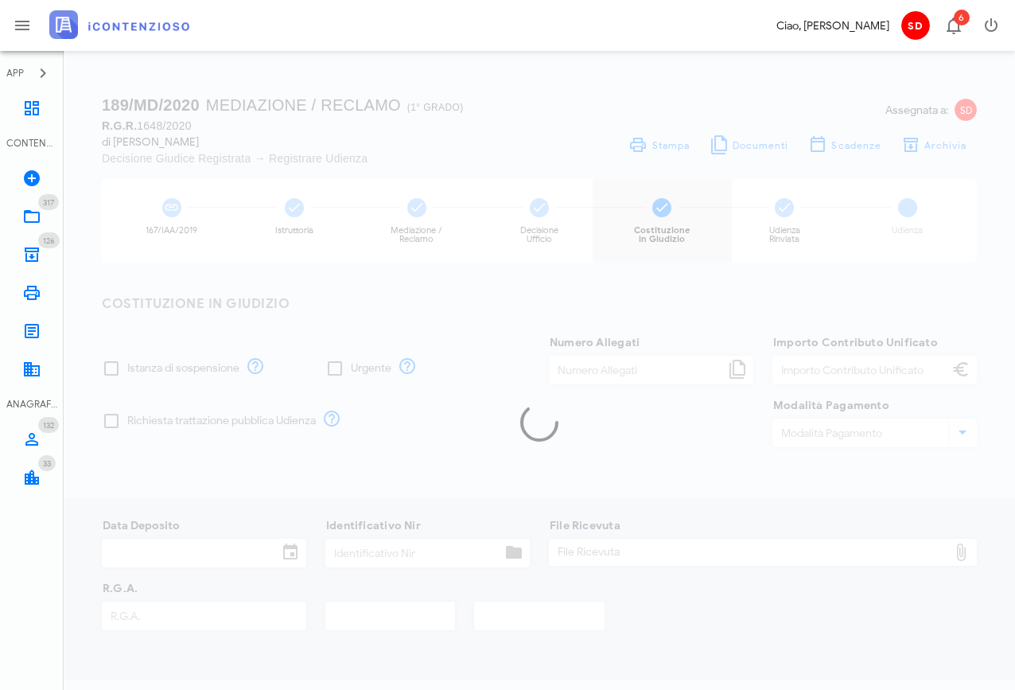
type input "1648"
type input "2020"
